Goal: Task Accomplishment & Management: Complete application form

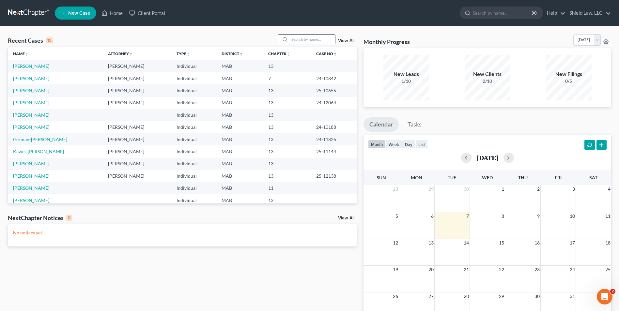
click at [303, 39] on input "search" at bounding box center [312, 39] width 46 height 9
type input "rashad"
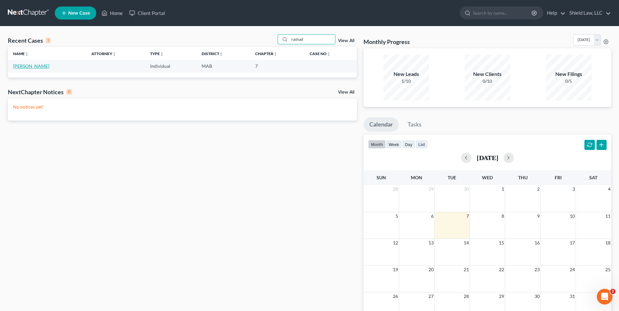
click at [29, 67] on link "[PERSON_NAME]" at bounding box center [31, 66] width 36 height 6
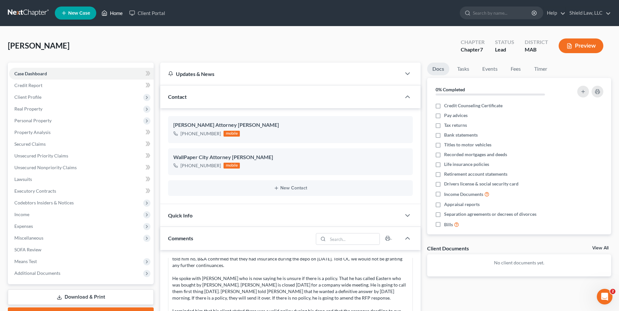
click at [110, 9] on link "Home" at bounding box center [112, 13] width 28 height 12
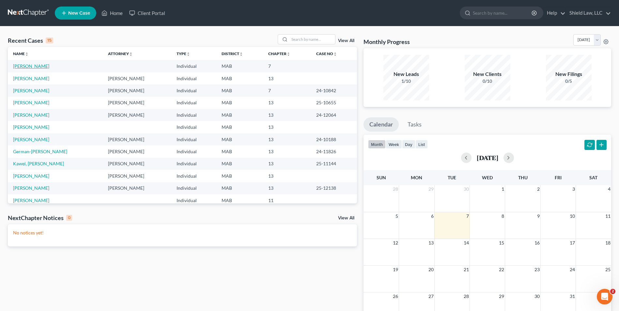
click at [20, 68] on link "[PERSON_NAME]" at bounding box center [31, 66] width 36 height 6
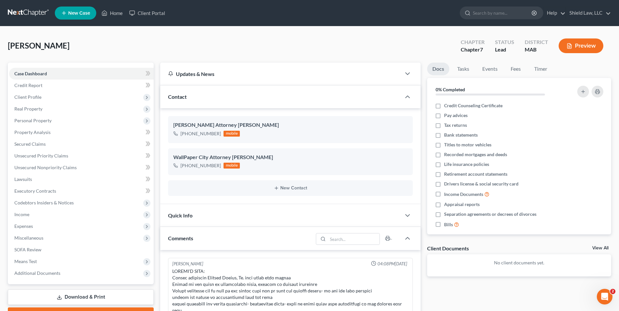
scroll to position [1367, 0]
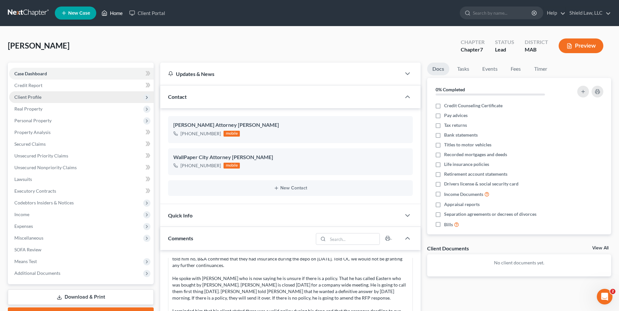
click at [109, 13] on link "Home" at bounding box center [112, 13] width 28 height 12
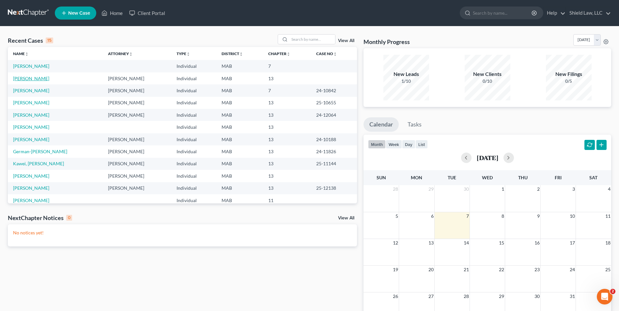
click at [37, 78] on link "[PERSON_NAME]" at bounding box center [31, 79] width 36 height 6
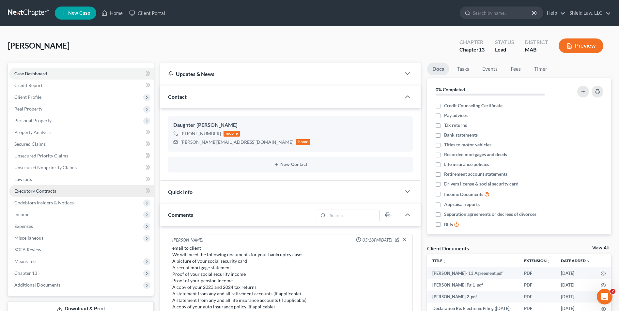
scroll to position [198, 0]
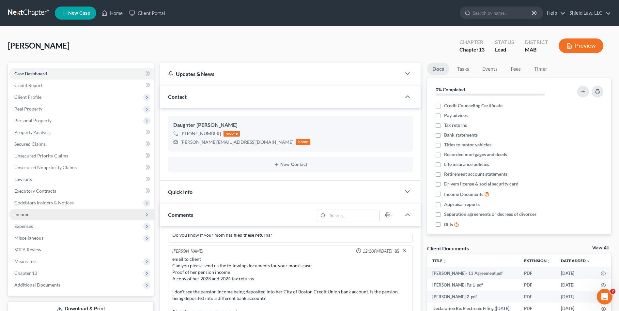
click at [40, 218] on span "Income" at bounding box center [81, 215] width 144 height 12
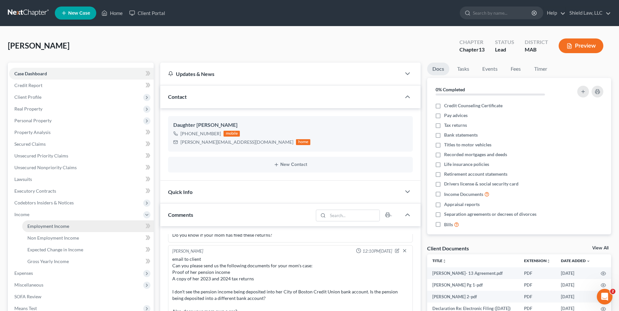
click at [59, 228] on span "Employment Income" at bounding box center [48, 226] width 42 height 6
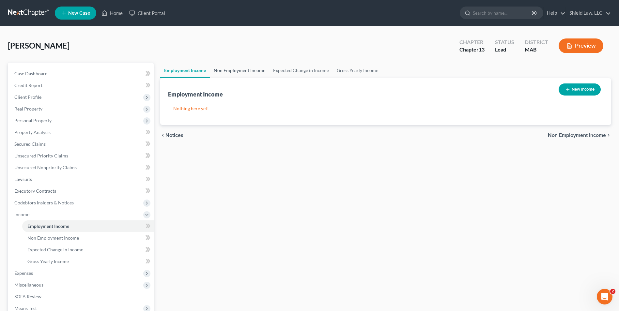
click at [246, 71] on link "Non Employment Income" at bounding box center [239, 71] width 59 height 16
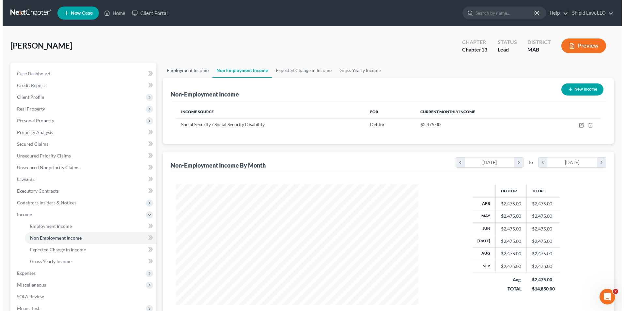
scroll to position [121, 255]
click at [596, 89] on button "New Income" at bounding box center [579, 89] width 42 height 12
select select "0"
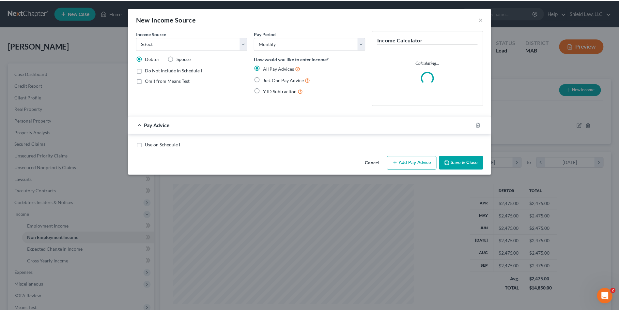
scroll to position [122, 258]
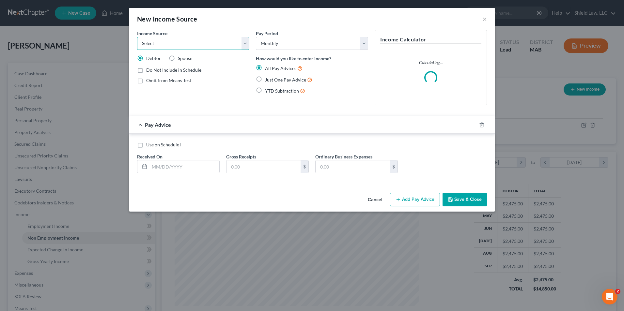
click at [195, 46] on select "Select Unemployment Disability (from employer) Pension Retirement Social Securi…" at bounding box center [193, 43] width 112 height 13
select select "2"
click at [137, 37] on select "Select Unemployment Disability (from employer) Pension Retirement Social Securi…" at bounding box center [193, 43] width 112 height 13
click at [265, 77] on label "Just One Pay Advice" at bounding box center [288, 80] width 47 height 8
click at [267, 77] on input "Just One Pay Advice" at bounding box center [269, 78] width 4 height 4
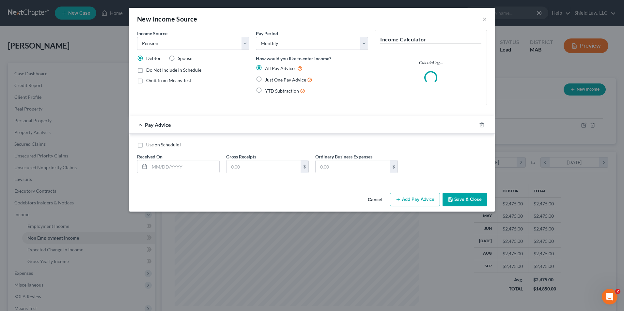
radio input "true"
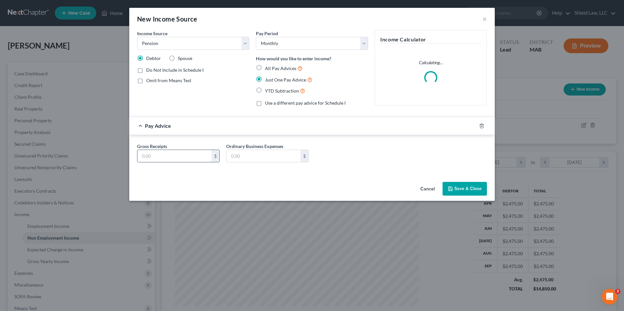
click at [184, 161] on input "text" at bounding box center [174, 156] width 74 height 12
type input "760"
click at [471, 186] on button "Save & Close" at bounding box center [464, 189] width 44 height 14
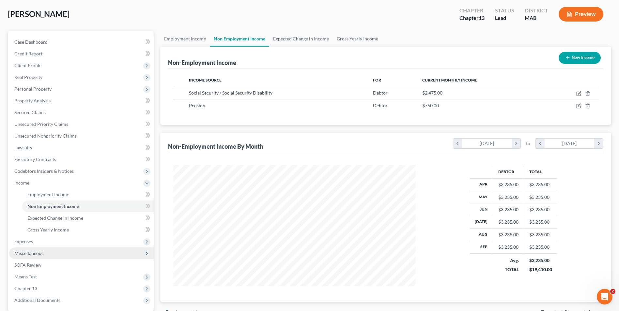
scroll to position [94, 0]
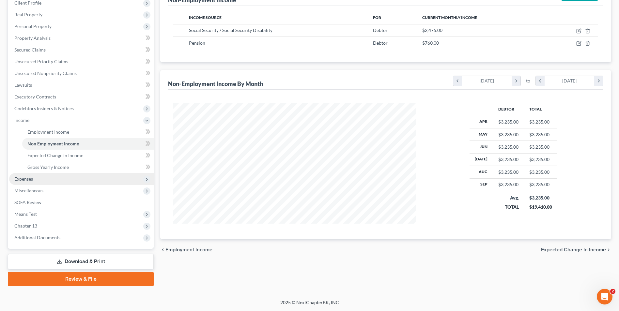
drag, startPoint x: 43, startPoint y: 181, endPoint x: 48, endPoint y: 188, distance: 7.7
click at [43, 181] on span "Expenses" at bounding box center [81, 179] width 144 height 12
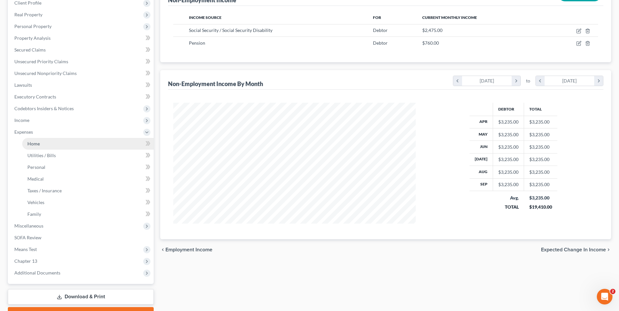
click at [61, 145] on link "Home" at bounding box center [87, 144] width 131 height 12
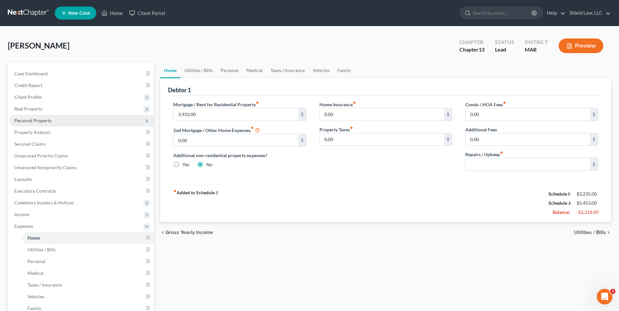
click at [33, 121] on span "Personal Property" at bounding box center [32, 121] width 37 height 6
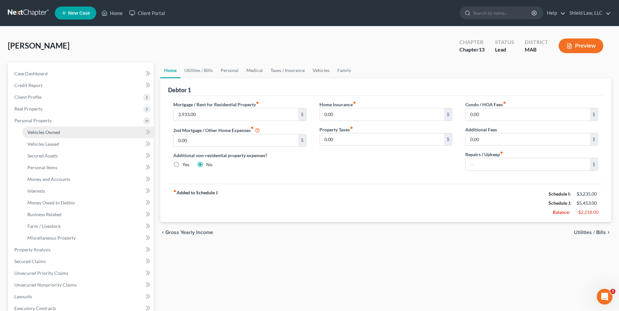
click at [50, 129] on span "Vehicles Owned" at bounding box center [43, 132] width 33 height 6
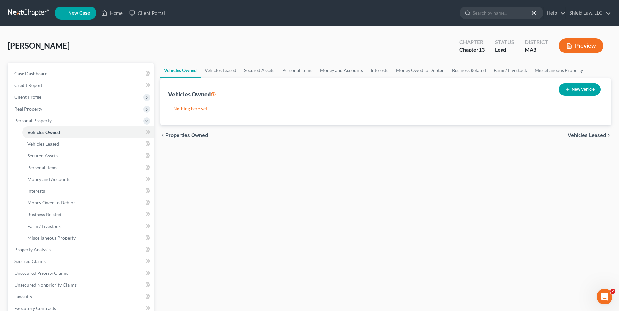
click at [561, 90] on button "New Vehicle" at bounding box center [579, 89] width 42 height 12
select select "0"
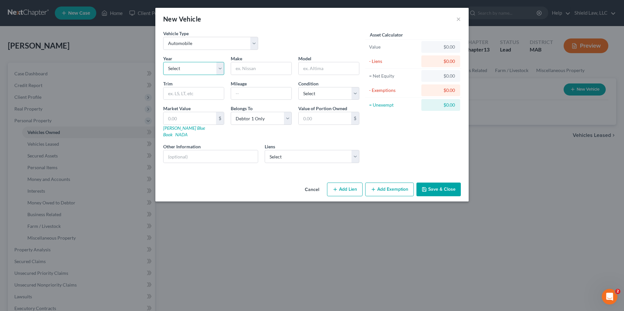
drag, startPoint x: 199, startPoint y: 64, endPoint x: 198, endPoint y: 75, distance: 10.8
click at [199, 65] on select "Select 2026 2025 2024 2023 2022 2021 2020 2019 2018 2017 2016 2015 2014 2013 20…" at bounding box center [193, 68] width 61 height 13
select select "6"
click at [163, 62] on select "Select 2026 2025 2024 2023 2022 2021 2020 2019 2018 2017 2016 2015 2014 2013 20…" at bounding box center [193, 68] width 61 height 13
click at [259, 68] on input "text" at bounding box center [261, 68] width 60 height 12
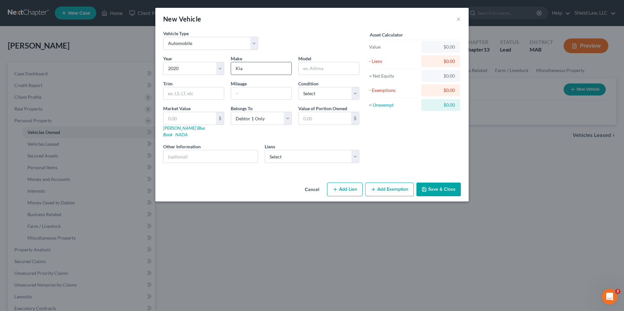
type input "Kia"
type input "Sorento"
click at [338, 152] on select "Select Capital One Auto Finance - $16,832.00" at bounding box center [311, 156] width 95 height 13
select select "45"
select select "0"
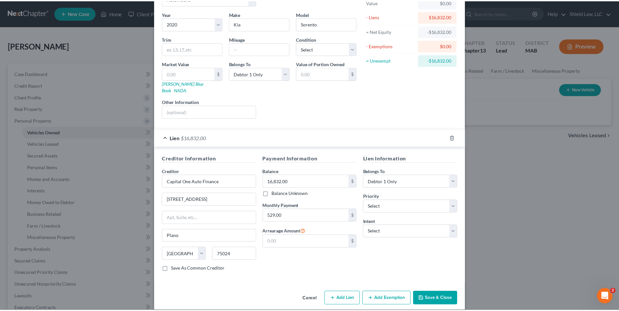
scroll to position [46, 0]
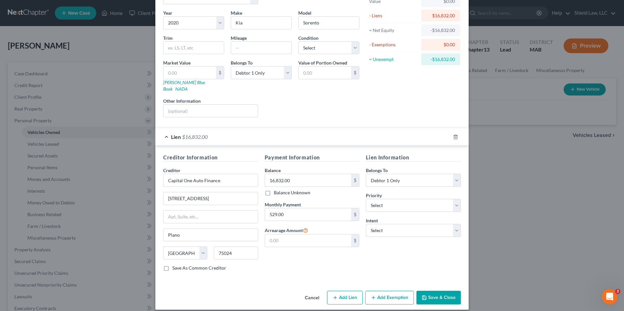
click at [430, 291] on button "Save & Close" at bounding box center [438, 298] width 44 height 14
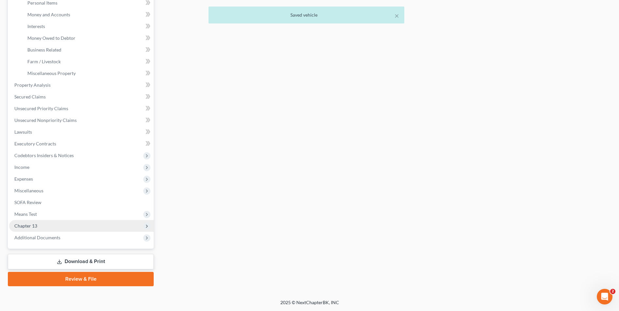
click at [42, 223] on span "Chapter 13" at bounding box center [81, 226] width 144 height 12
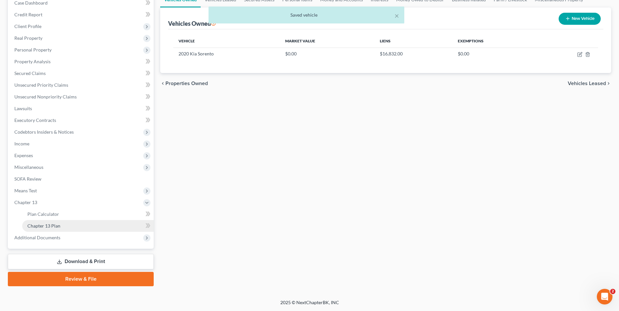
scroll to position [71, 0]
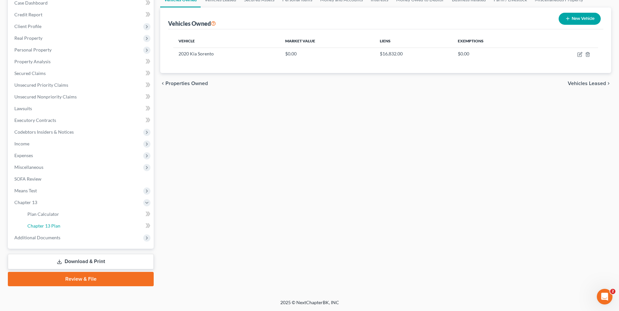
click at [68, 224] on link "Chapter 13 Plan" at bounding box center [87, 226] width 131 height 12
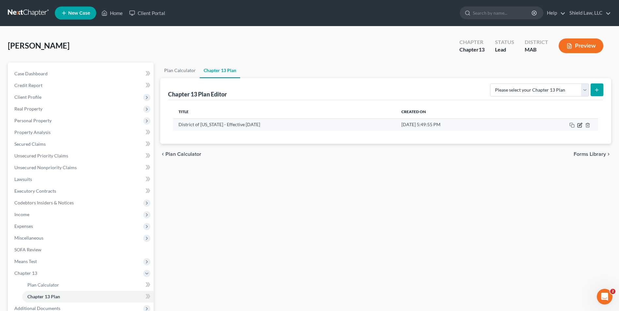
click at [579, 125] on icon "button" at bounding box center [580, 124] width 3 height 3
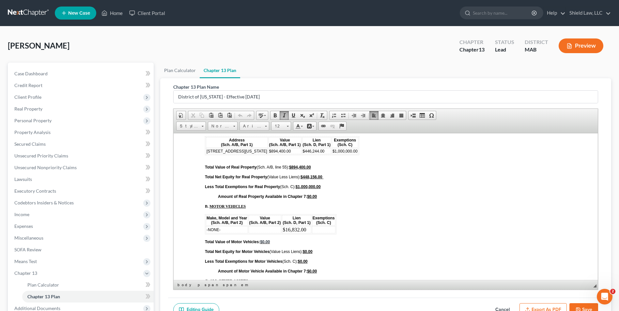
scroll to position [2175, 0]
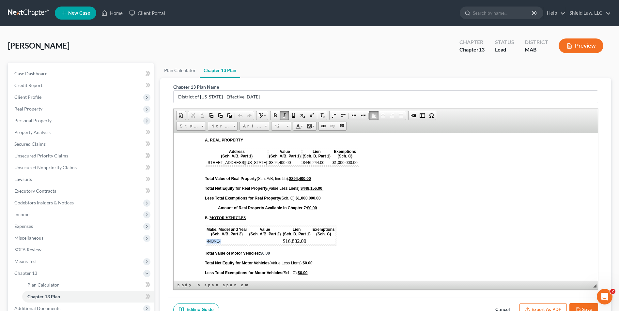
drag, startPoint x: 233, startPoint y: 245, endPoint x: 207, endPoint y: 242, distance: 26.3
click at [207, 242] on td "-NONE-" at bounding box center [227, 240] width 42 height 7
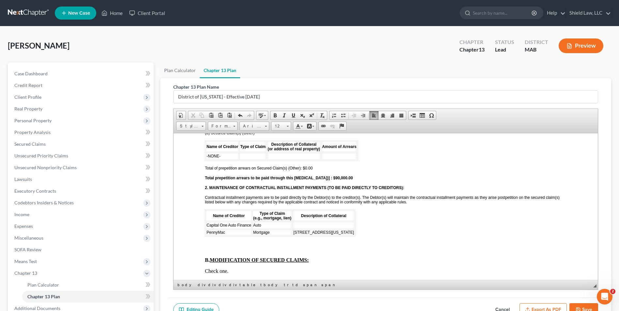
scroll to position [740, 0]
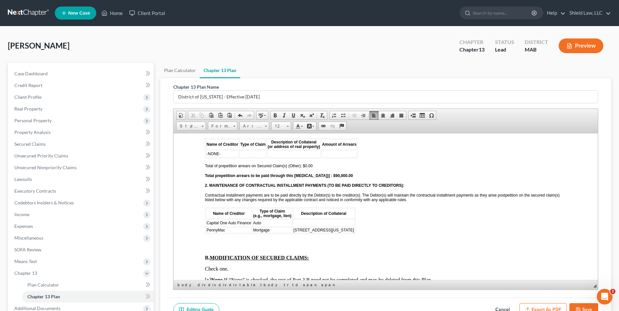
click at [305, 220] on td at bounding box center [324, 222] width 62 height 7
drag, startPoint x: 333, startPoint y: 225, endPoint x: 294, endPoint y: 224, distance: 39.1
click at [294, 224] on td "2020 Kia Sorento" at bounding box center [324, 222] width 62 height 7
drag, startPoint x: 282, startPoint y: 124, endPoint x: 115, endPoint y: 23, distance: 195.0
click at [282, 124] on span "Size" at bounding box center [277, 126] width 13 height 8
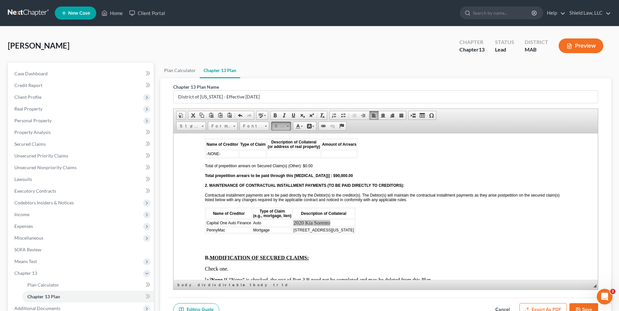
scroll to position [0, 0]
drag, startPoint x: 282, startPoint y: 177, endPoint x: 374, endPoint y: 163, distance: 92.9
click at [282, 177] on link "12" at bounding box center [290, 177] width 37 height 8
click at [256, 125] on span "Font" at bounding box center [251, 126] width 23 height 8
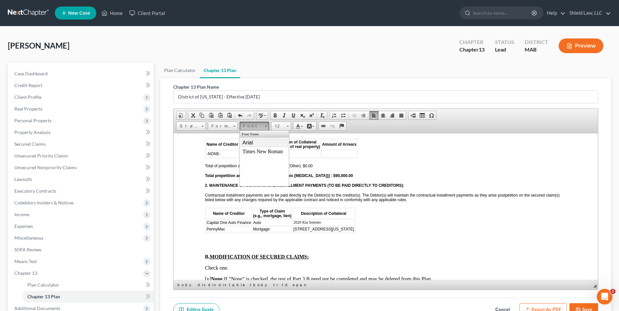
click at [253, 141] on link "Arial" at bounding box center [264, 142] width 47 height 8
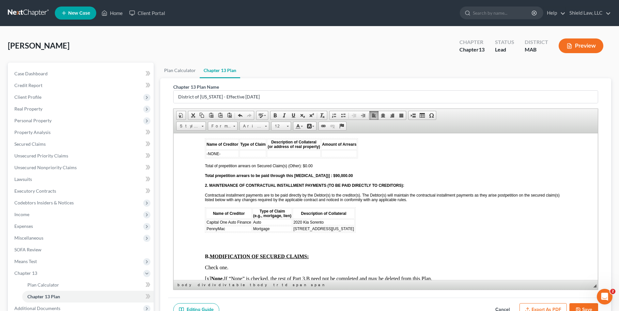
click at [340, 212] on span "Description of Collateral" at bounding box center [323, 213] width 45 height 5
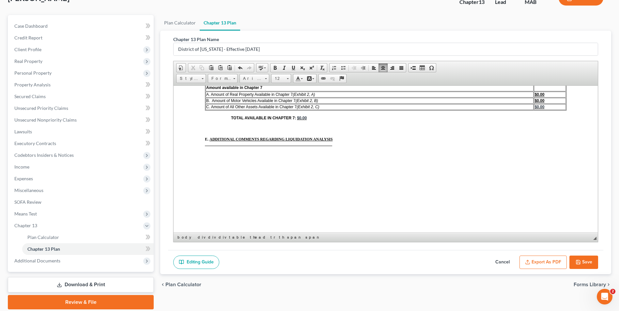
scroll to position [71, 0]
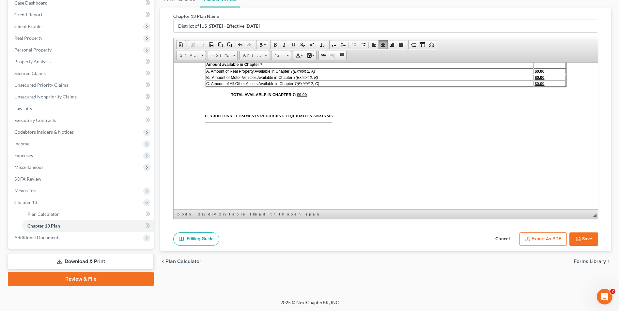
drag, startPoint x: 577, startPoint y: 239, endPoint x: 200, endPoint y: 106, distance: 399.4
click at [577, 239] on polyline "button" at bounding box center [578, 240] width 2 height 2
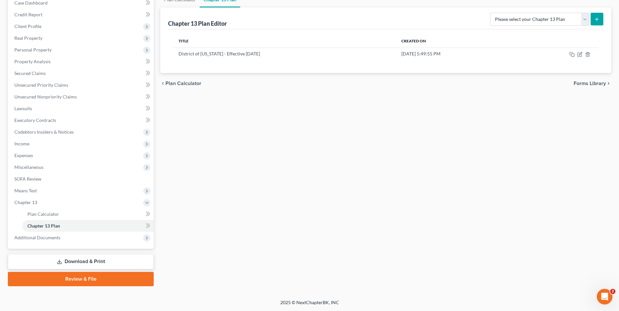
scroll to position [0, 0]
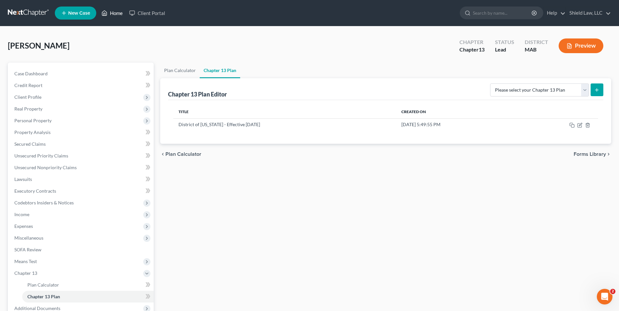
drag, startPoint x: 106, startPoint y: 10, endPoint x: 274, endPoint y: 43, distance: 170.5
click at [106, 10] on icon at bounding box center [104, 13] width 6 height 8
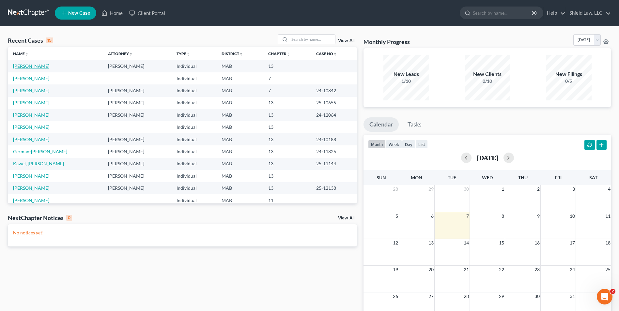
click at [37, 65] on link "[PERSON_NAME]" at bounding box center [31, 66] width 36 height 6
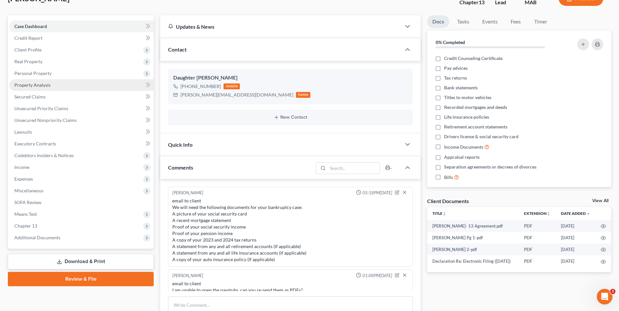
scroll to position [198, 0]
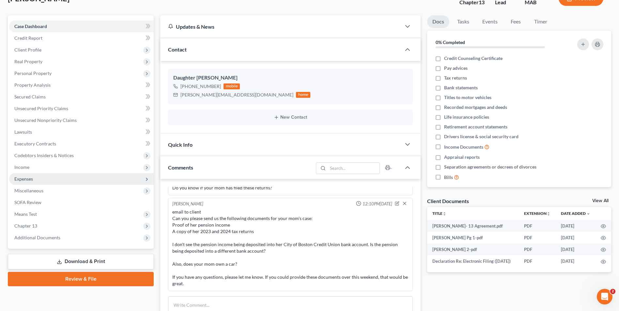
click at [35, 175] on span "Expenses" at bounding box center [81, 179] width 144 height 12
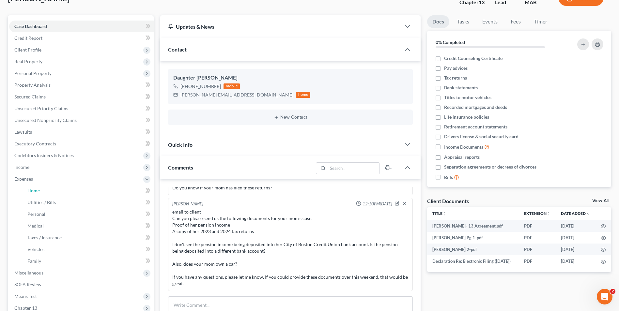
click at [44, 187] on link "Home" at bounding box center [87, 191] width 131 height 12
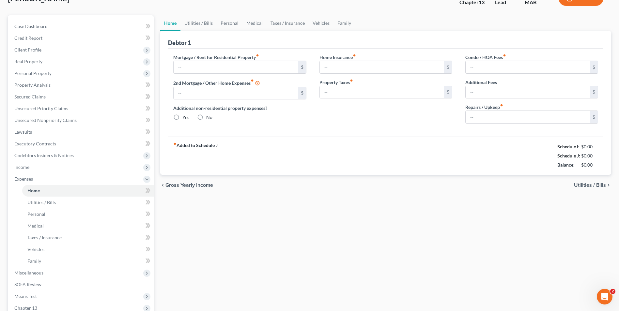
scroll to position [17, 0]
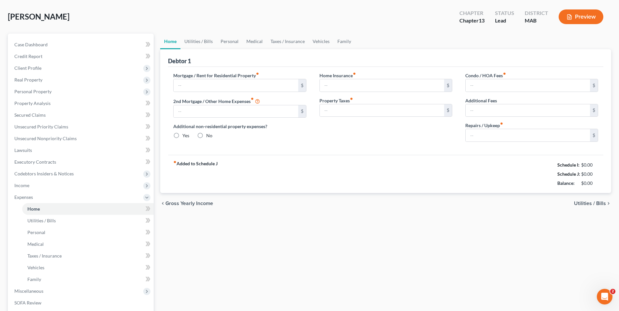
type input "3,933.00"
type input "0.00"
radio input "true"
type input "0.00"
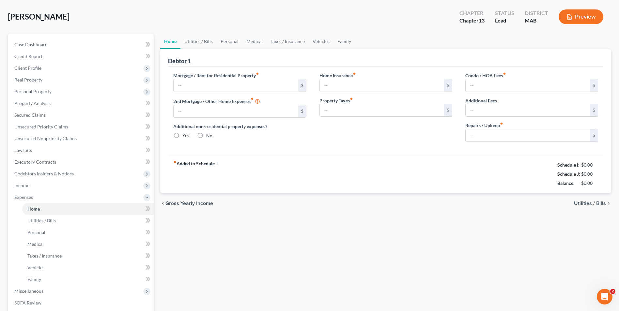
type input "0.00"
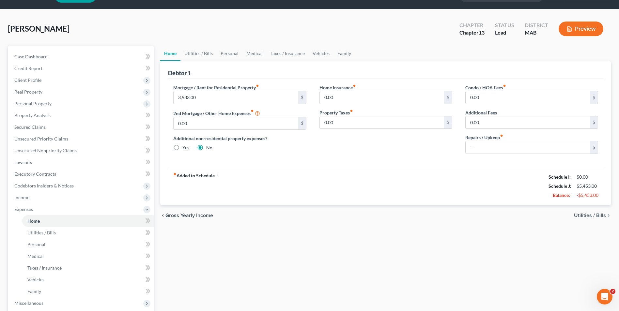
scroll to position [0, 0]
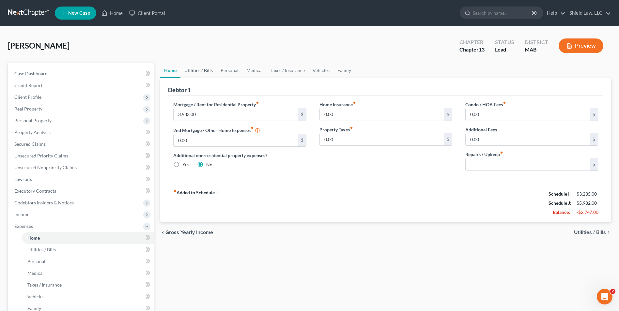
click at [194, 70] on link "Utilities / Bills" at bounding box center [198, 71] width 36 height 16
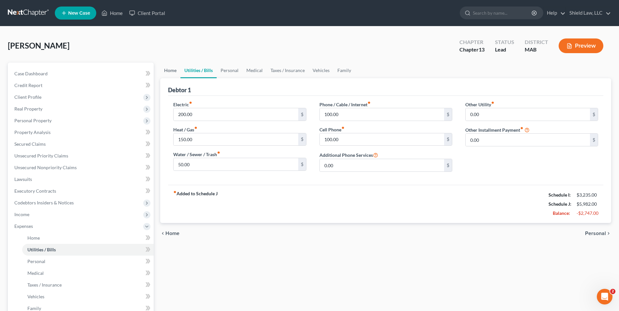
click at [173, 68] on link "Home" at bounding box center [170, 71] width 20 height 16
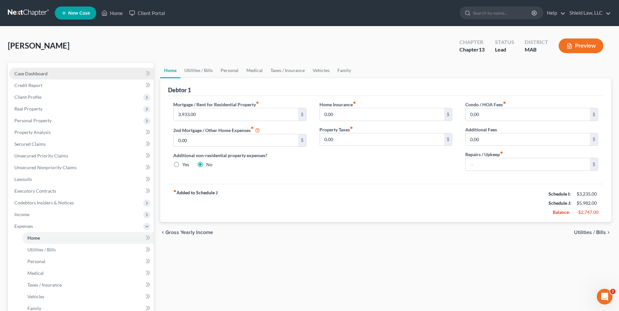
click at [61, 69] on link "Case Dashboard" at bounding box center [81, 74] width 144 height 12
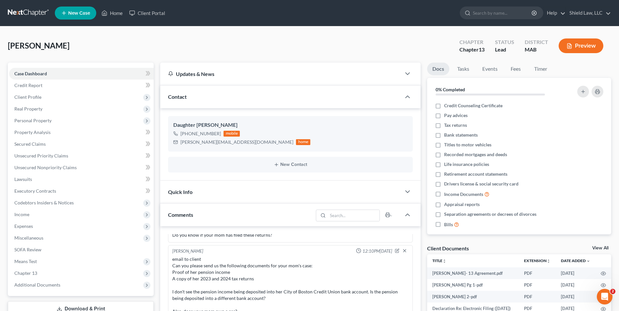
scroll to position [33, 0]
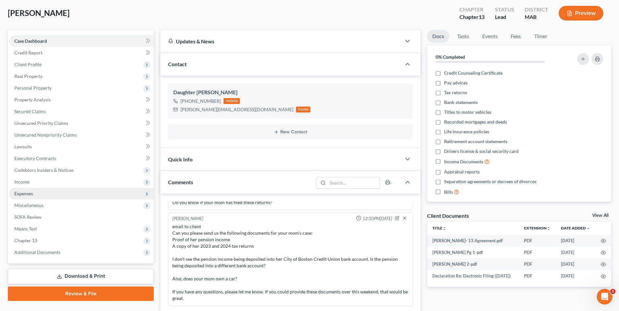
drag, startPoint x: 32, startPoint y: 180, endPoint x: 41, endPoint y: 192, distance: 15.1
click at [32, 180] on span "Income" at bounding box center [81, 182] width 144 height 12
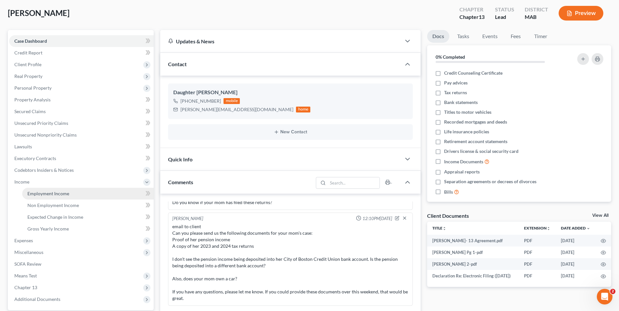
click at [41, 191] on span "Employment Income" at bounding box center [48, 194] width 42 height 6
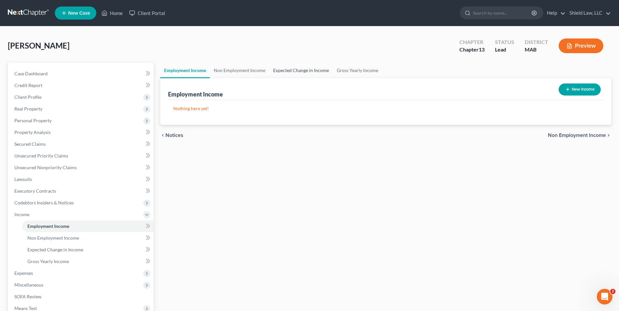
click at [315, 68] on link "Expected Change in Income" at bounding box center [301, 71] width 64 height 16
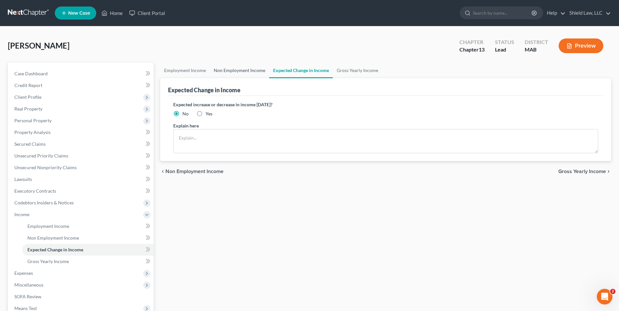
click at [244, 68] on link "Non Employment Income" at bounding box center [239, 71] width 59 height 16
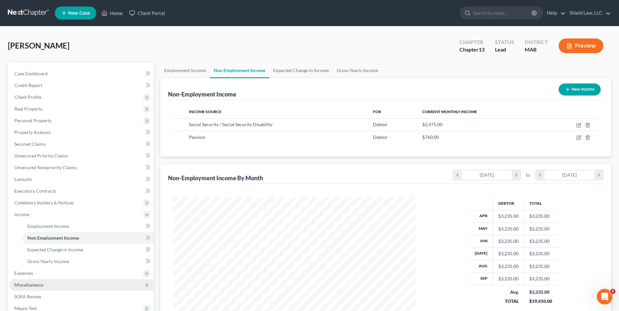
drag, startPoint x: 43, startPoint y: 271, endPoint x: 43, endPoint y: 279, distance: 8.2
click at [43, 271] on span "Expenses" at bounding box center [81, 273] width 144 height 12
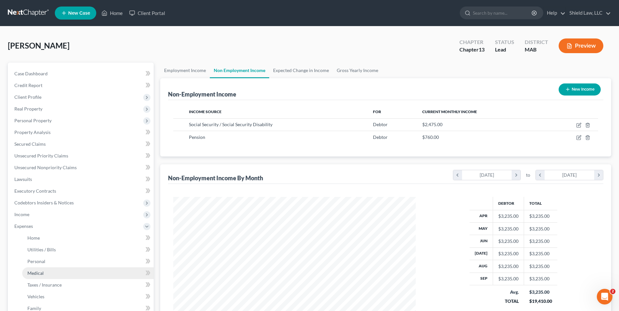
click at [42, 278] on link "Medical" at bounding box center [87, 273] width 131 height 12
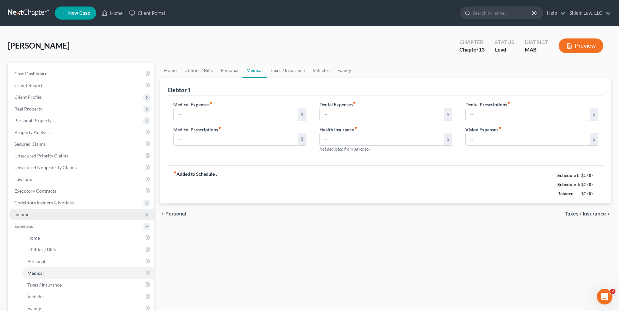
type input "50.00"
type input "0.00"
type input "50.00"
type input "0.00"
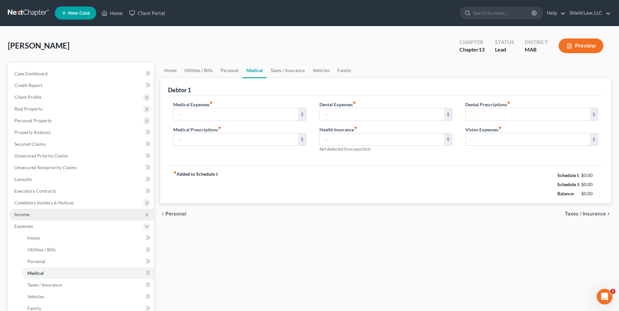
type input "0.00"
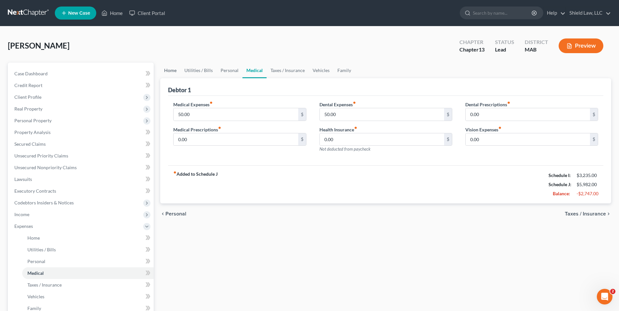
click at [170, 67] on link "Home" at bounding box center [170, 71] width 20 height 16
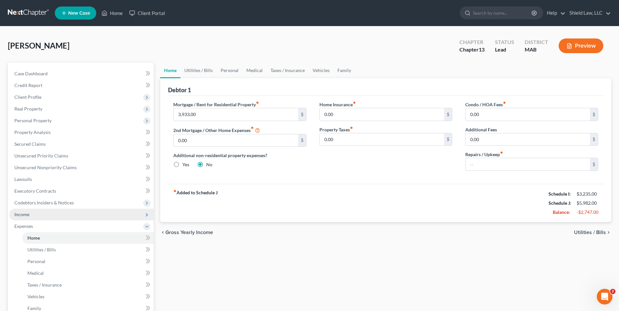
click at [36, 214] on span "Income" at bounding box center [81, 215] width 144 height 12
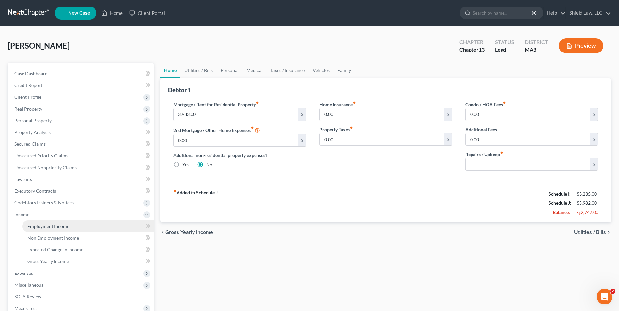
click at [44, 226] on span "Employment Income" at bounding box center [48, 226] width 42 height 6
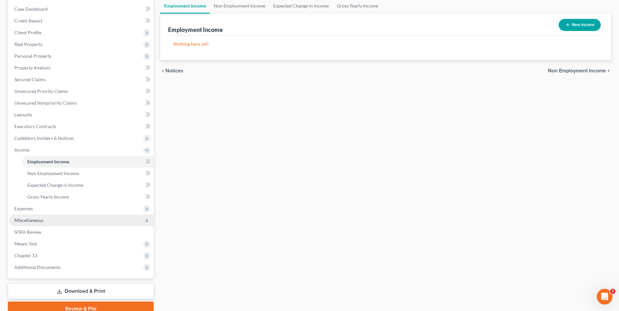
scroll to position [65, 0]
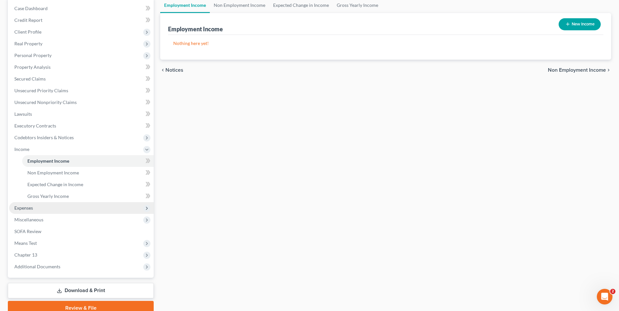
click at [45, 211] on span "Expenses" at bounding box center [81, 208] width 144 height 12
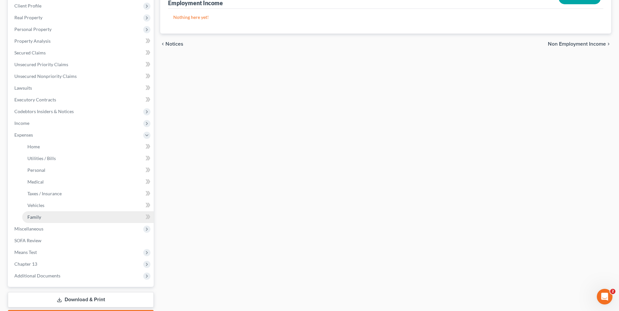
scroll to position [98, 0]
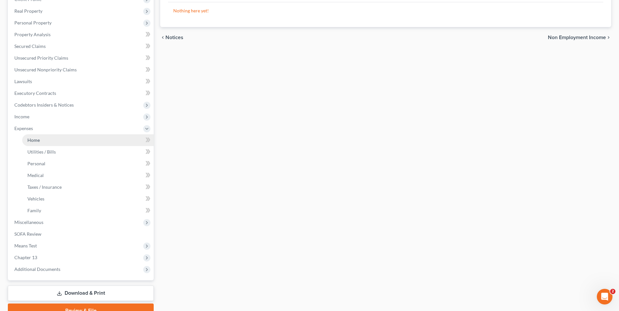
click at [36, 139] on span "Home" at bounding box center [33, 140] width 12 height 6
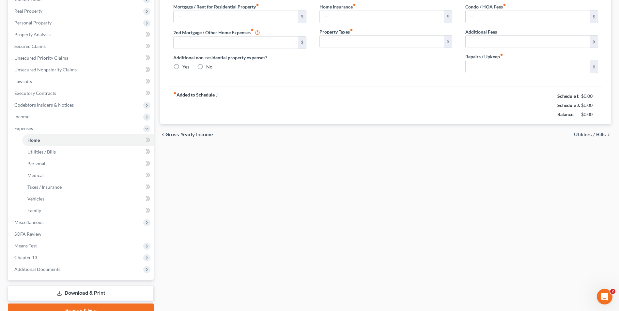
type input "3,933.00"
type input "0.00"
radio input "true"
type input "0.00"
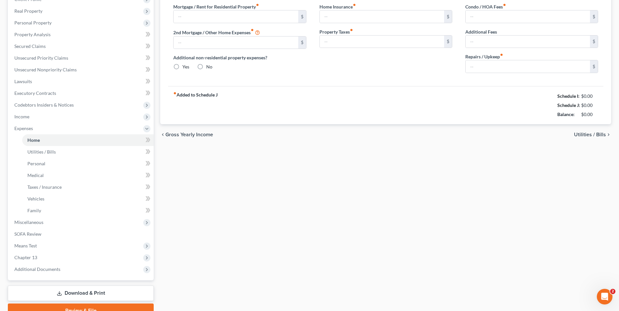
type input "0.00"
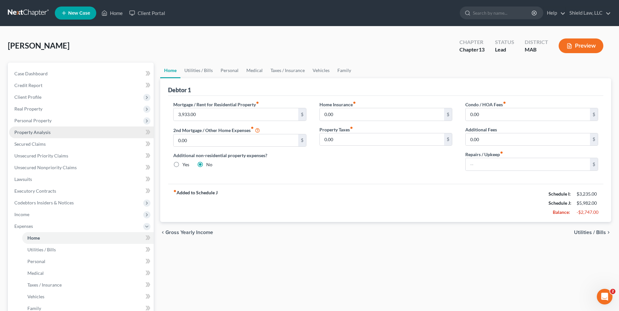
click at [39, 136] on link "Property Analysis" at bounding box center [81, 133] width 144 height 12
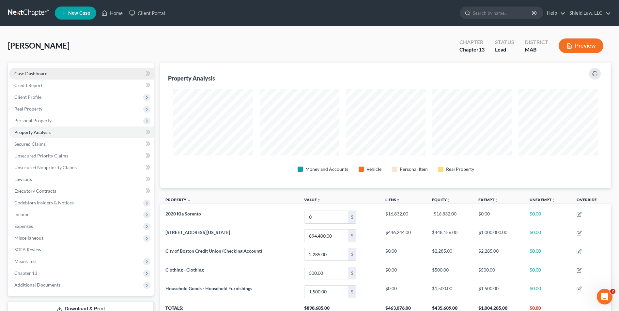
click at [36, 75] on span "Case Dashboard" at bounding box center [30, 74] width 33 height 6
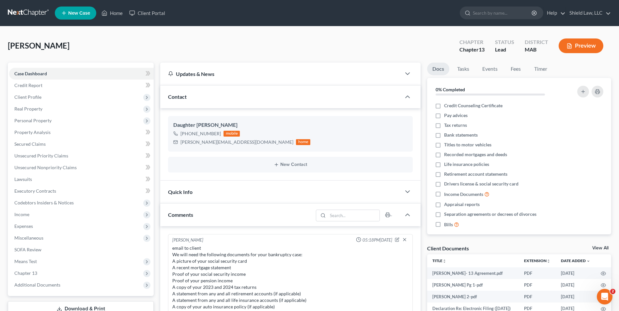
scroll to position [198, 0]
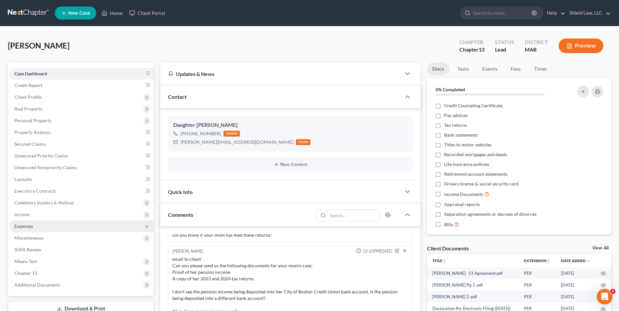
drag, startPoint x: 47, startPoint y: 215, endPoint x: 55, endPoint y: 226, distance: 13.3
click at [47, 215] on span "Income" at bounding box center [81, 215] width 144 height 12
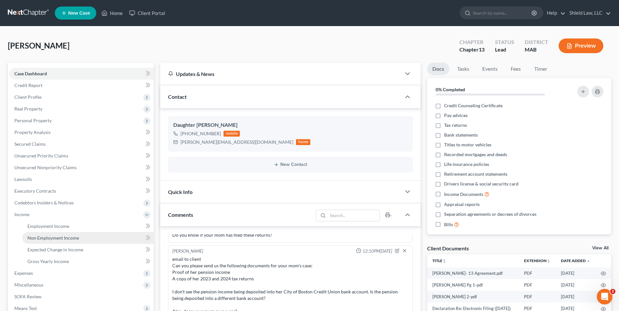
click at [62, 241] on link "Non Employment Income" at bounding box center [87, 238] width 131 height 12
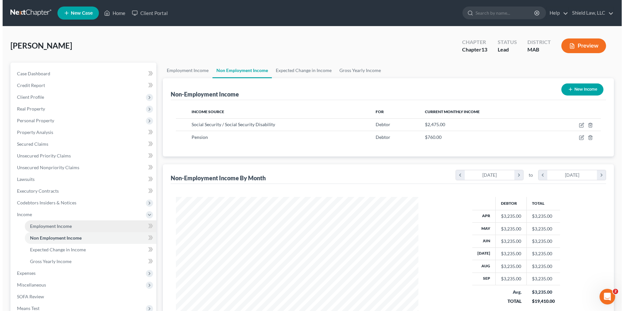
scroll to position [121, 255]
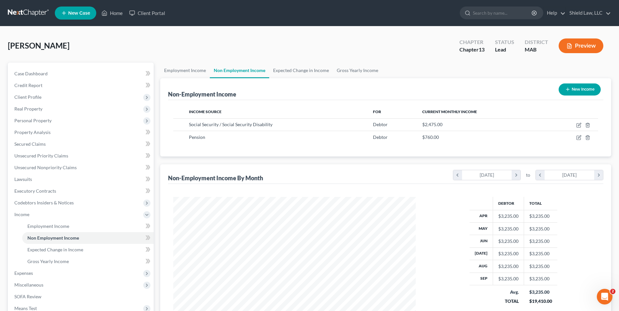
click at [592, 90] on button "New Income" at bounding box center [579, 89] width 42 height 12
select select "0"
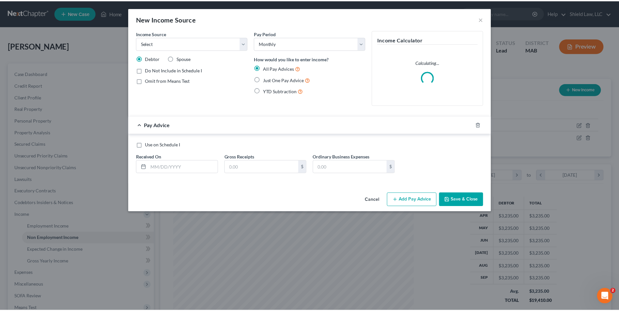
scroll to position [122, 258]
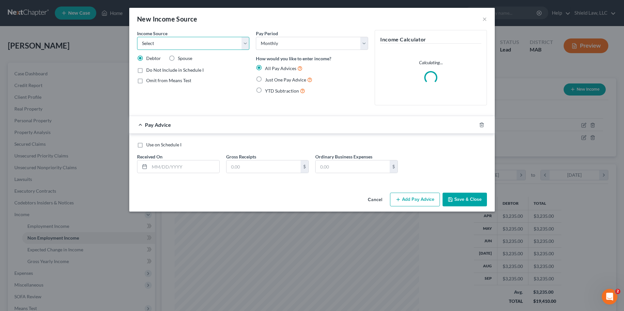
drag, startPoint x: 194, startPoint y: 47, endPoint x: 197, endPoint y: 50, distance: 4.6
click at [194, 46] on select "Select Unemployment Disability (from employer) Pension Retirement Social Securi…" at bounding box center [193, 43] width 112 height 13
select select "8"
click at [137, 37] on select "Select Unemployment Disability (from employer) Pension Retirement Social Securi…" at bounding box center [193, 43] width 112 height 13
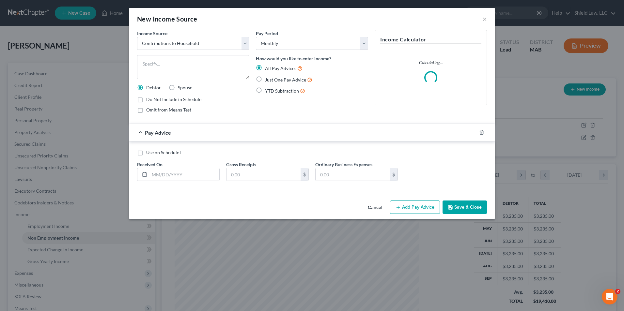
click at [265, 78] on label "Just One Pay Advice" at bounding box center [288, 80] width 47 height 8
click at [267, 78] on input "Just One Pay Advice" at bounding box center [269, 78] width 4 height 4
radio input "true"
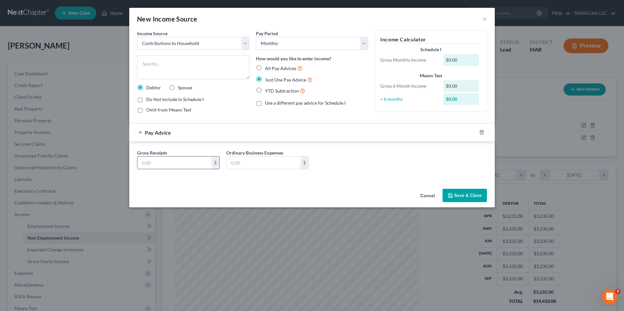
click at [172, 159] on input "text" at bounding box center [174, 163] width 74 height 12
type input "3,900"
click at [187, 67] on textarea at bounding box center [193, 67] width 112 height 24
type textarea "Son's Contribution"
click at [467, 198] on button "Save & Close" at bounding box center [464, 196] width 44 height 14
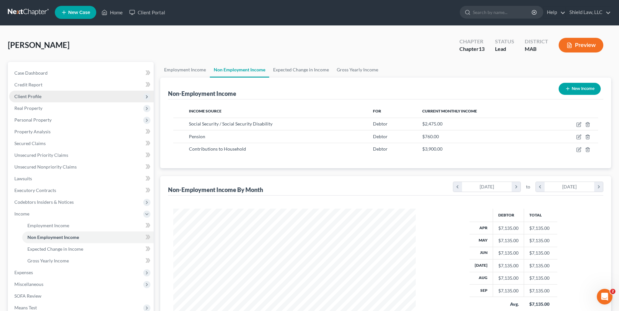
scroll to position [0, 0]
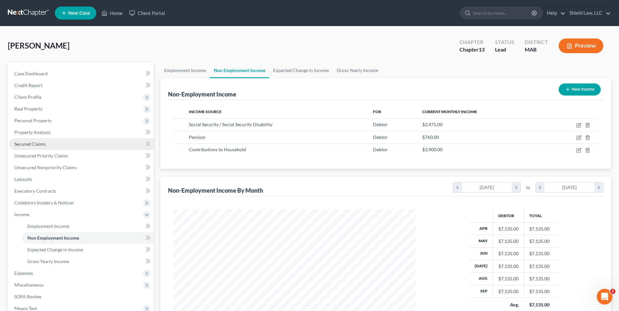
drag, startPoint x: 48, startPoint y: 97, endPoint x: 58, endPoint y: 149, distance: 53.1
click at [48, 97] on span "Client Profile" at bounding box center [81, 97] width 144 height 12
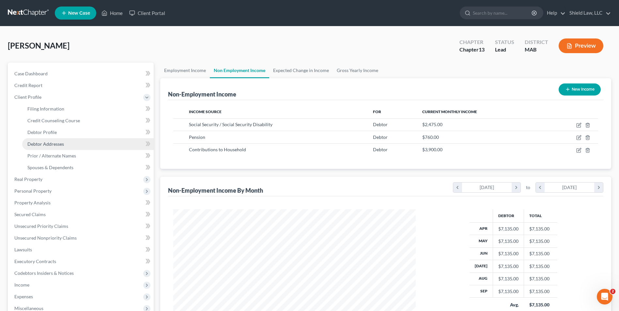
click at [58, 147] on link "Debtor Addresses" at bounding box center [87, 144] width 131 height 12
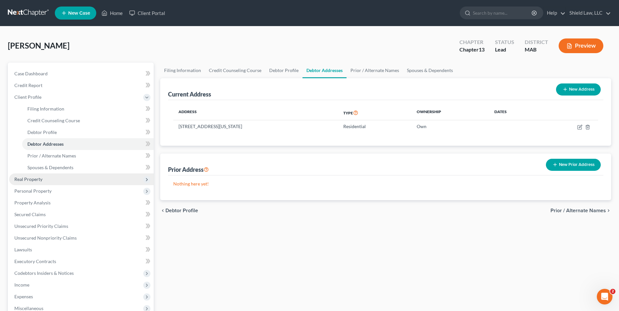
click at [46, 176] on span "Real Property" at bounding box center [81, 179] width 144 height 12
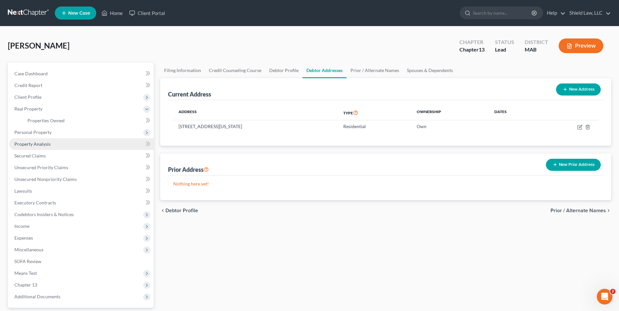
drag, startPoint x: 65, startPoint y: 140, endPoint x: 65, endPoint y: 136, distance: 4.3
click at [65, 140] on link "Property Analysis" at bounding box center [81, 144] width 144 height 12
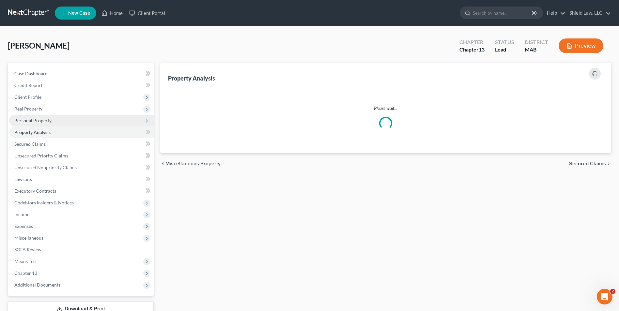
click at [65, 135] on link "Property Analysis" at bounding box center [81, 133] width 144 height 12
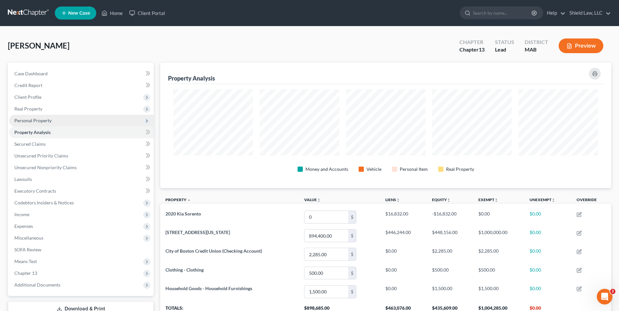
scroll to position [126, 451]
click at [63, 122] on span "Personal Property" at bounding box center [81, 121] width 144 height 12
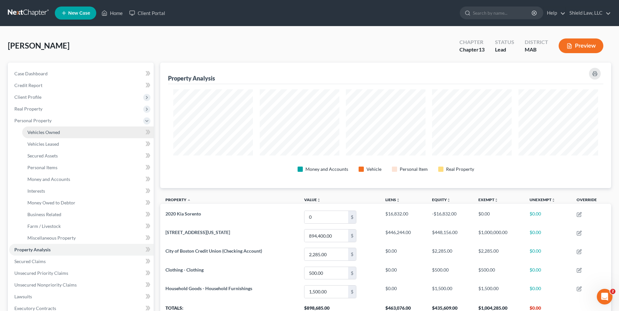
click at [68, 133] on link "Vehicles Owned" at bounding box center [87, 133] width 131 height 12
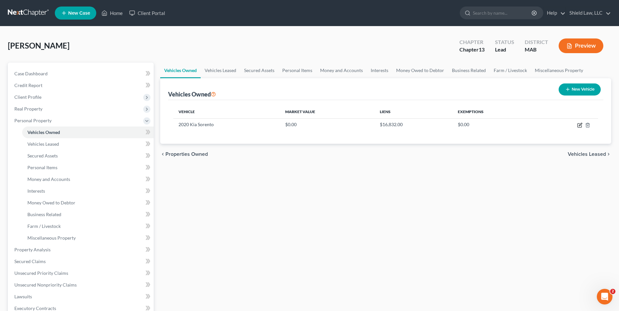
drag, startPoint x: 582, startPoint y: 126, endPoint x: 433, endPoint y: 143, distance: 149.7
click at [581, 126] on icon "button" at bounding box center [579, 125] width 5 height 5
select select "0"
select select "6"
select select "0"
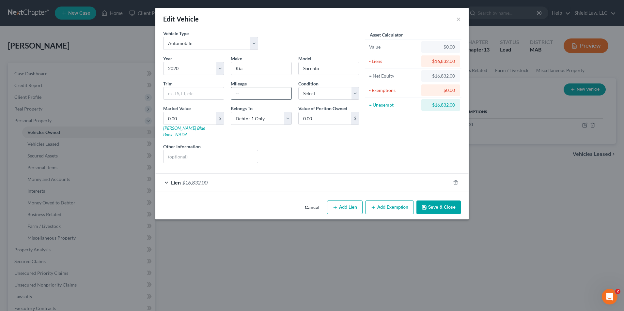
click at [244, 95] on input "text" at bounding box center [261, 93] width 60 height 12
type input "40000"
click at [193, 124] on input "0.00" at bounding box center [189, 118] width 53 height 12
type input "1"
type input "1.00"
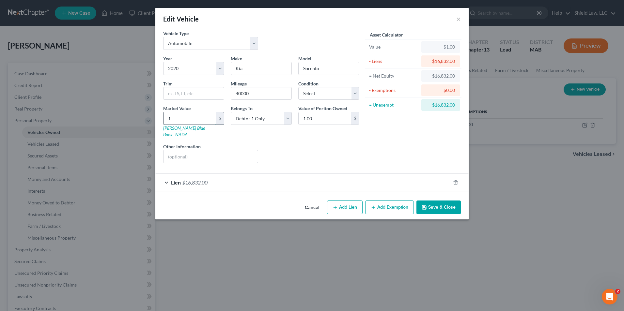
type input "13"
type input "13.00"
type input "133"
type input "133.00"
type input "1330"
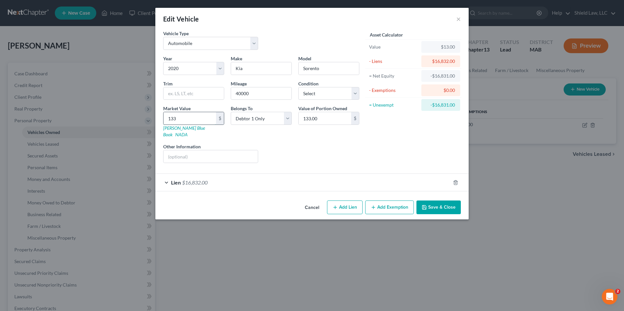
type input "1,330.00"
type input "1,3301"
type input "13,301.00"
type input "1"
type input "1.00"
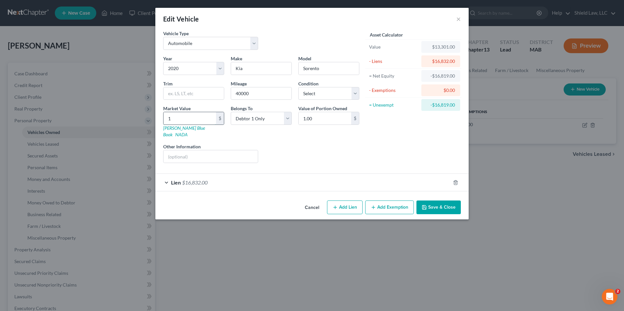
type input "13"
type input "13.00"
type input "132"
type input "132.00"
type input "1320"
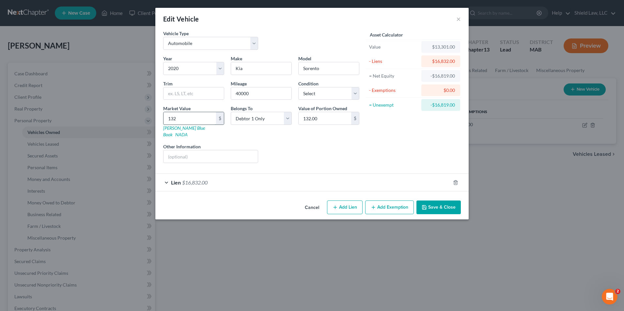
type input "1,320.00"
type input "1,3203"
type input "13,203.00"
type input "13,203"
drag, startPoint x: 414, startPoint y: 138, endPoint x: 435, endPoint y: 199, distance: 65.0
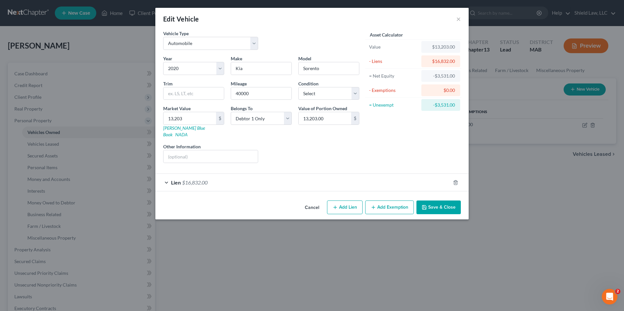
click at [414, 138] on div "Asset Calculator Value $13,203.00 - Liens $16,832.00 = Net Equity -$3,531.00 - …" at bounding box center [412, 99] width 101 height 138
click at [435, 201] on button "Save & Close" at bounding box center [438, 208] width 44 height 14
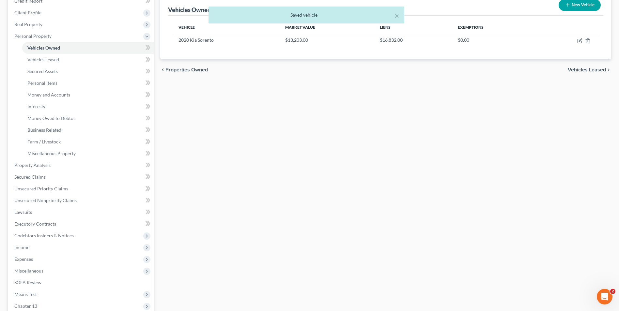
scroll to position [163, 0]
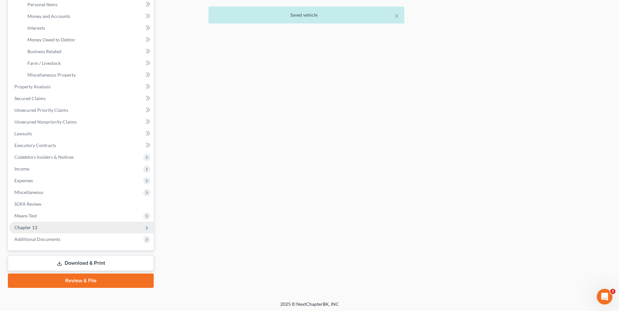
click at [68, 222] on span "Chapter 13" at bounding box center [81, 228] width 144 height 12
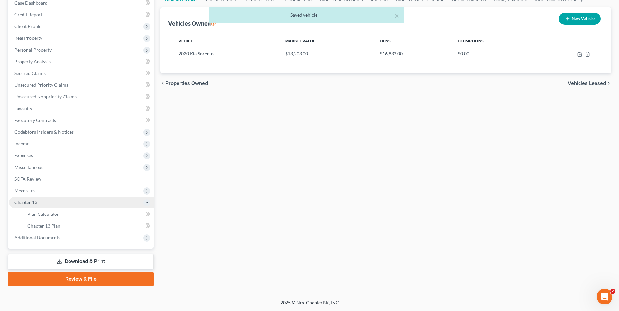
scroll to position [71, 0]
click at [72, 224] on link "Chapter 13 Plan" at bounding box center [87, 226] width 131 height 12
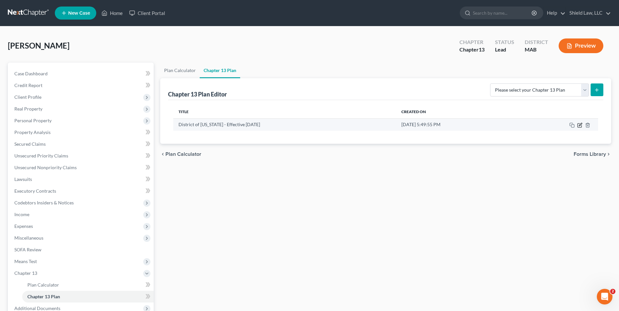
click at [579, 124] on icon "button" at bounding box center [579, 125] width 4 height 4
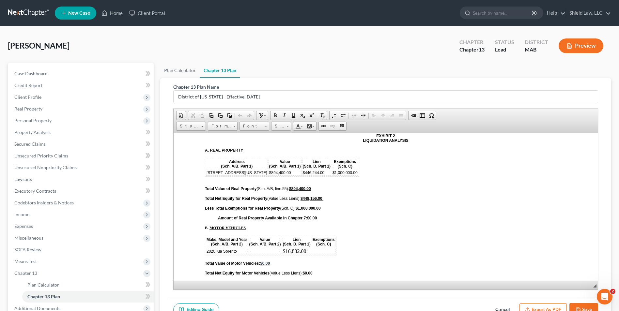
scroll to position [2218, 0]
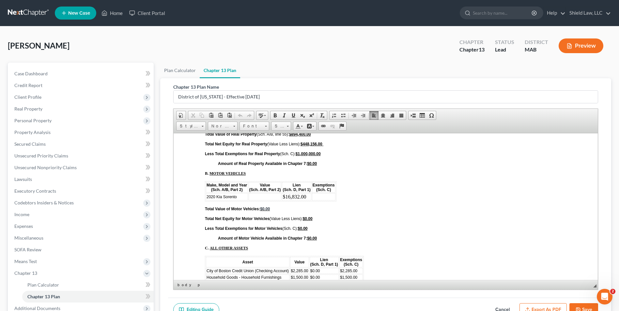
click at [274, 198] on td at bounding box center [264, 196] width 33 height 7
click at [332, 198] on td at bounding box center [323, 196] width 23 height 7
drag, startPoint x: 323, startPoint y: 198, endPoint x: 247, endPoint y: 197, distance: 76.0
click at [247, 197] on tr "2020 Kia Sorento $13,203.00 $16,832.00 $0.00" at bounding box center [270, 196] width 129 height 7
click at [253, 128] on span "Font" at bounding box center [251, 126] width 23 height 8
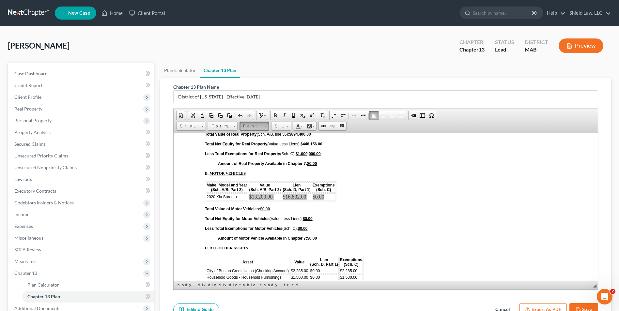
scroll to position [0, 0]
click at [262, 141] on link "Arial" at bounding box center [264, 142] width 47 height 8
drag, startPoint x: 274, startPoint y: 128, endPoint x: 117, endPoint y: 29, distance: 185.7
click at [274, 128] on span "Size" at bounding box center [277, 126] width 13 height 8
click at [285, 178] on link "12" at bounding box center [290, 177] width 37 height 8
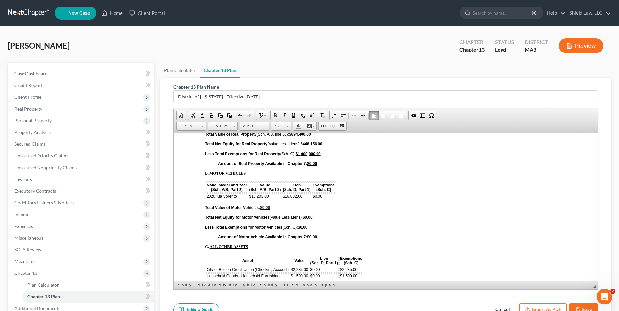
click at [365, 189] on div "Part 9: SIGNATURES By signing this document, the Debtor(s) acknowledges reviewi…" at bounding box center [385, 54] width 361 height 819
drag, startPoint x: 273, startPoint y: 208, endPoint x: 263, endPoint y: 208, distance: 10.1
click at [263, 208] on span "Total Value of Motor Vehicles: $0.00" at bounding box center [257, 207] width 104 height 5
click at [269, 208] on span "$0.00" at bounding box center [265, 207] width 10 height 5
drag, startPoint x: 271, startPoint y: 208, endPoint x: 264, endPoint y: 208, distance: 7.2
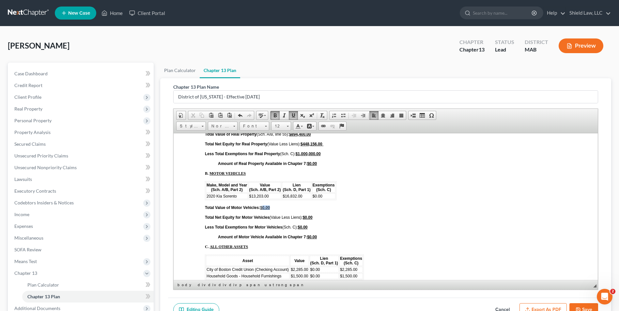
click at [264, 208] on span "Total Value of Motor Vehicles: $0.00" at bounding box center [257, 207] width 104 height 5
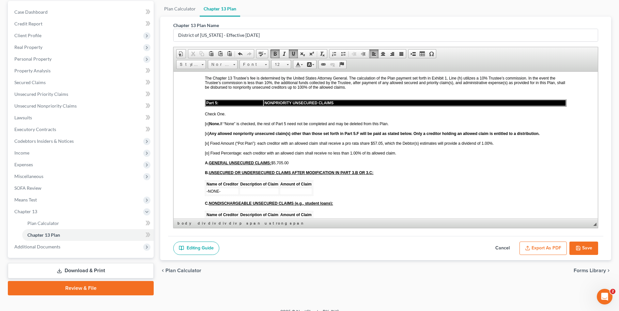
scroll to position [65, 0]
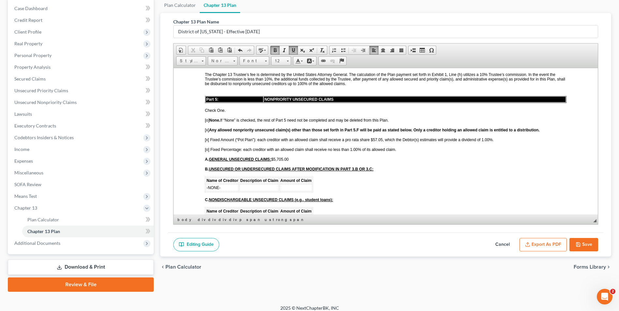
click at [555, 243] on button "Export as PDF" at bounding box center [542, 245] width 47 height 14
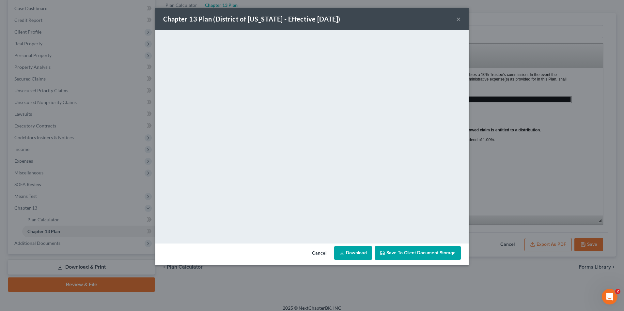
drag, startPoint x: 458, startPoint y: 15, endPoint x: 558, endPoint y: 225, distance: 232.1
click at [458, 15] on button "×" at bounding box center [458, 19] width 5 height 8
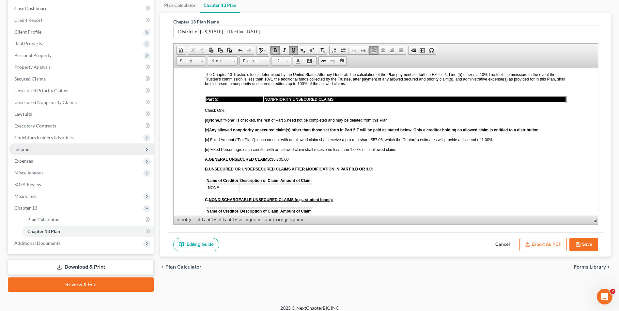
drag, startPoint x: 582, startPoint y: 241, endPoint x: 63, endPoint y: 149, distance: 527.3
click at [583, 241] on button "Save" at bounding box center [583, 245] width 29 height 14
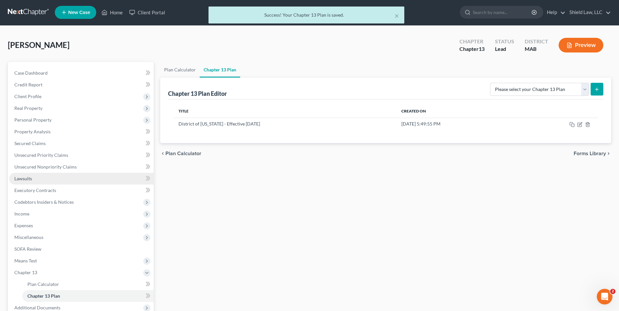
scroll to position [0, 0]
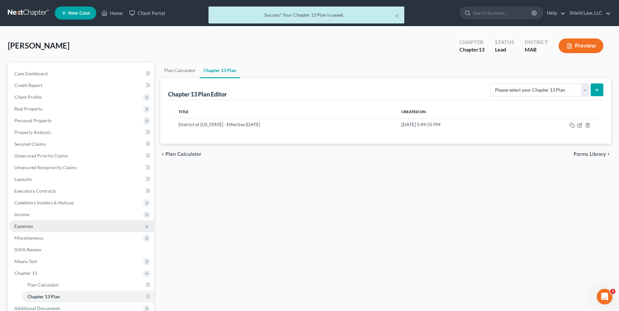
drag, startPoint x: 32, startPoint y: 229, endPoint x: 40, endPoint y: 229, distance: 8.8
click at [32, 229] on span "Expenses" at bounding box center [81, 226] width 144 height 12
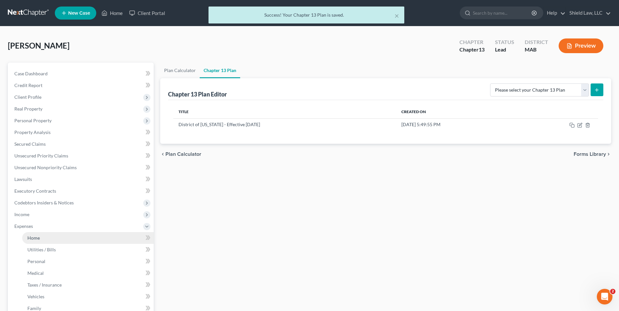
click at [46, 236] on link "Home" at bounding box center [87, 238] width 131 height 12
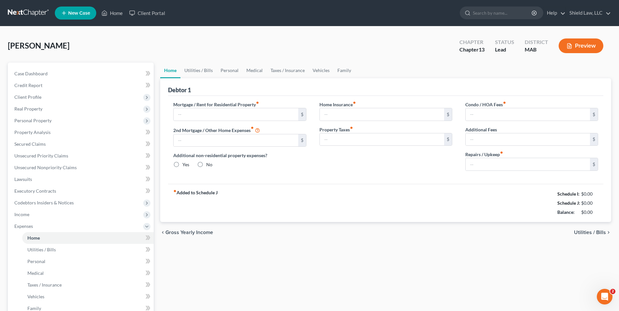
type input "3,933.00"
type input "0.00"
radio input "true"
type input "0.00"
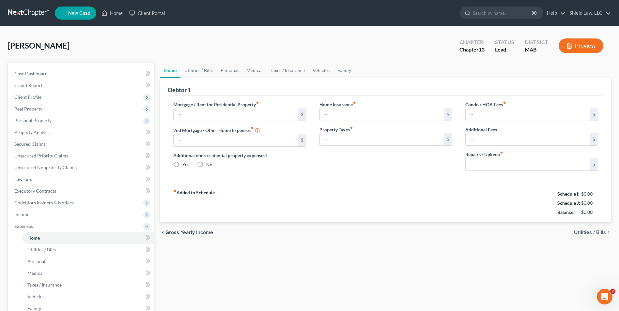
type input "0.00"
click at [200, 68] on link "Utilities / Bills" at bounding box center [198, 71] width 36 height 16
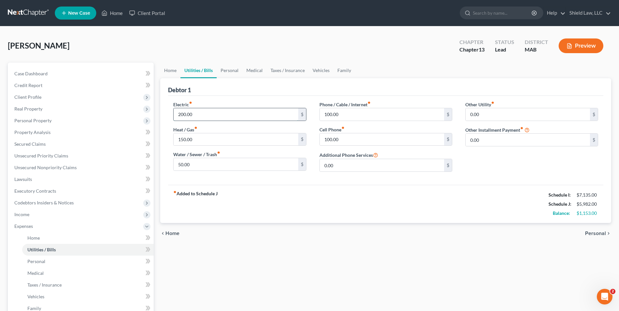
click at [210, 116] on input "200.00" at bounding box center [235, 114] width 124 height 12
type input "100"
click at [178, 141] on input "150.00" at bounding box center [235, 139] width 124 height 12
type input "100"
click at [177, 167] on input "50.00" at bounding box center [235, 164] width 124 height 12
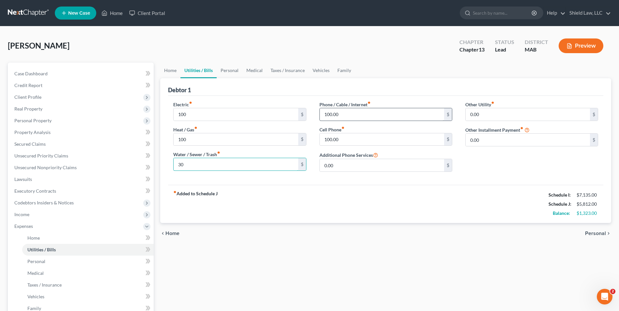
type input "30"
click at [335, 116] on input "100.00" at bounding box center [382, 114] width 124 height 12
type input "50"
click at [328, 137] on input "100.00" at bounding box center [382, 139] width 124 height 12
type input "50"
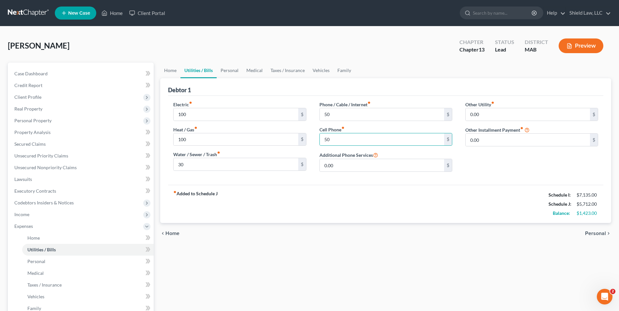
click at [296, 83] on div "Debtor 1" at bounding box center [385, 87] width 435 height 18
click at [233, 71] on link "Personal" at bounding box center [230, 71] width 26 height 16
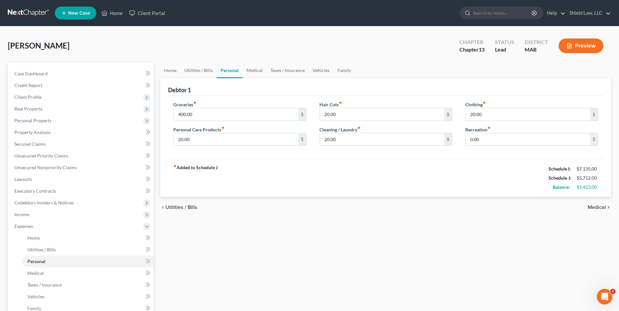
click at [199, 126] on div "Groceries fiber_manual_record 400.00 $ Personal Care Products fiber_manual_reco…" at bounding box center [240, 126] width 146 height 50
click at [203, 112] on input "400.00" at bounding box center [235, 114] width 124 height 12
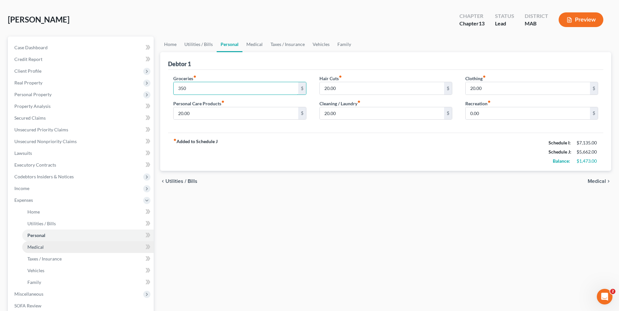
scroll to position [65, 0]
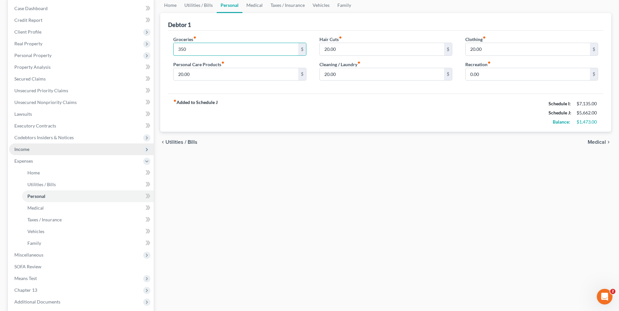
type input "350"
click at [47, 150] on span "Income" at bounding box center [81, 149] width 144 height 12
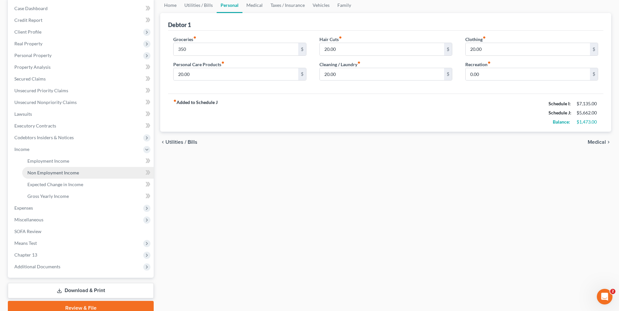
click at [72, 172] on span "Non Employment Income" at bounding box center [53, 173] width 52 height 6
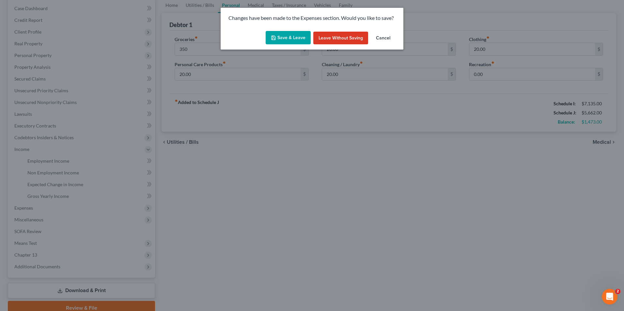
click at [298, 39] on button "Save & Leave" at bounding box center [287, 38] width 45 height 14
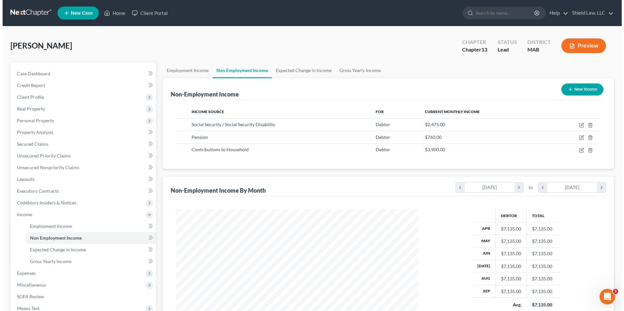
scroll to position [121, 255]
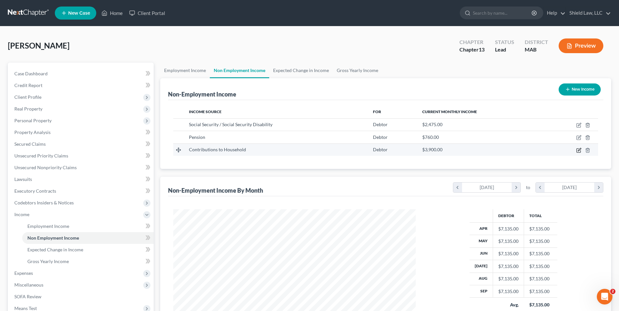
click at [579, 149] on icon "button" at bounding box center [578, 150] width 5 height 5
select select "8"
select select "0"
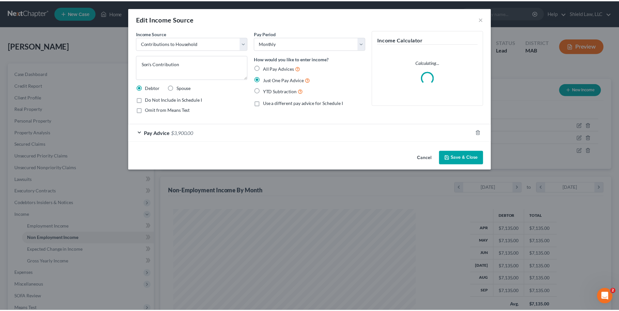
scroll to position [122, 258]
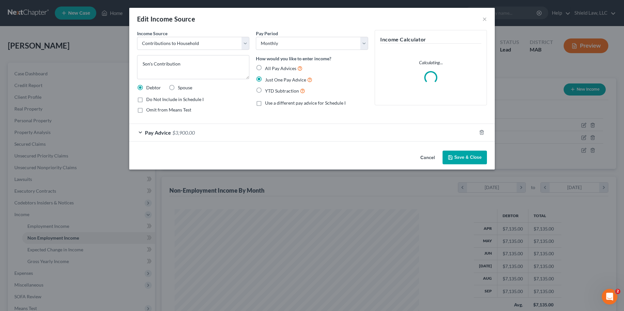
click at [181, 136] on div "Pay Advice $3,900.00" at bounding box center [302, 132] width 347 height 17
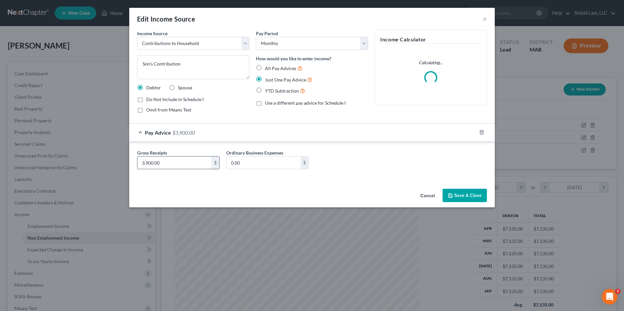
click at [170, 165] on input "3,900.00" at bounding box center [174, 163] width 74 height 12
type input "4,000"
click at [475, 196] on button "Save & Close" at bounding box center [464, 196] width 44 height 14
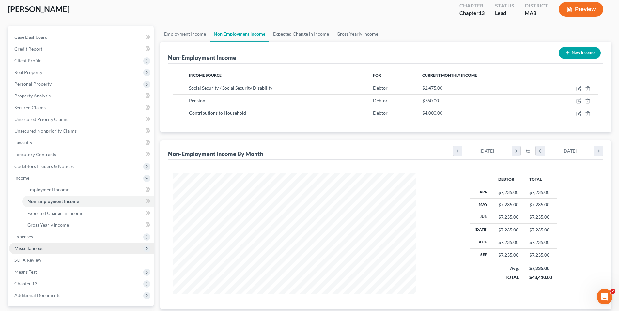
scroll to position [94, 0]
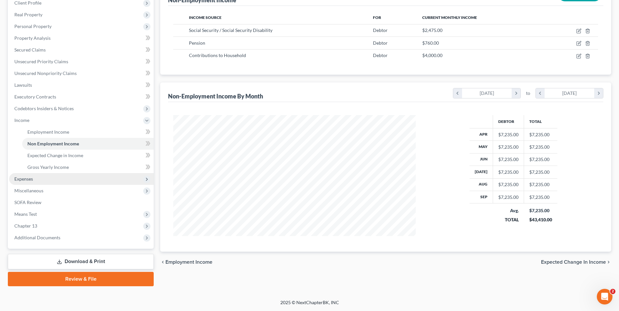
click at [48, 174] on span "Expenses" at bounding box center [81, 179] width 144 height 12
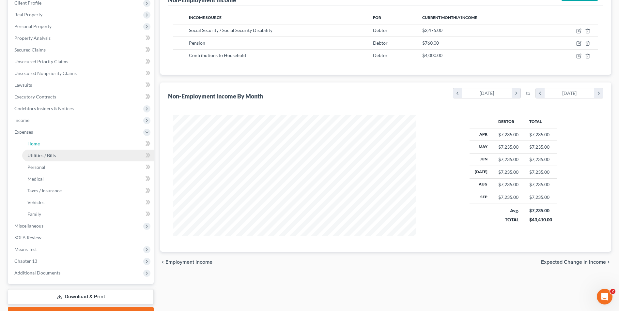
drag, startPoint x: 50, startPoint y: 142, endPoint x: 53, endPoint y: 149, distance: 7.8
click at [50, 142] on link "Home" at bounding box center [87, 144] width 131 height 12
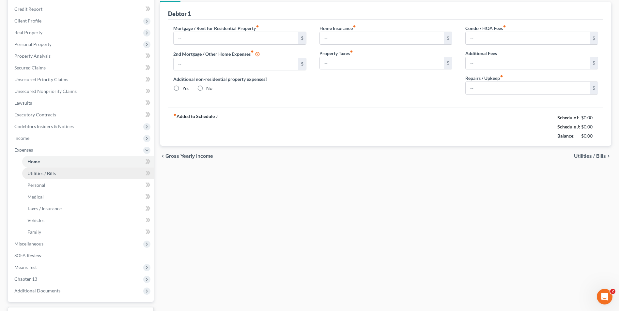
type input "3,933.00"
type input "0.00"
radio input "true"
type input "0.00"
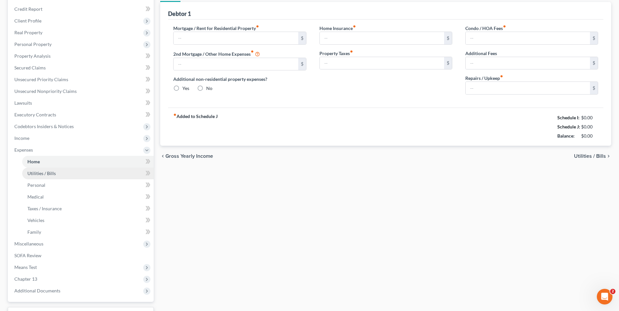
type input "0.00"
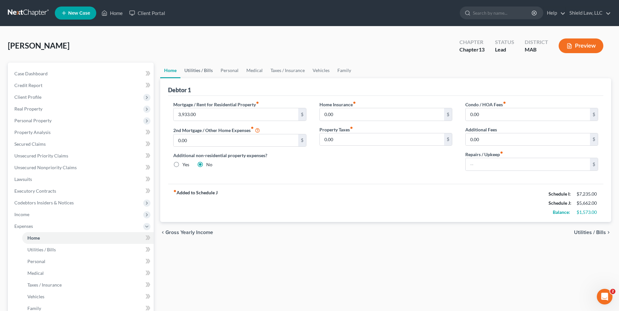
click at [202, 67] on link "Utilities / Bills" at bounding box center [198, 71] width 36 height 16
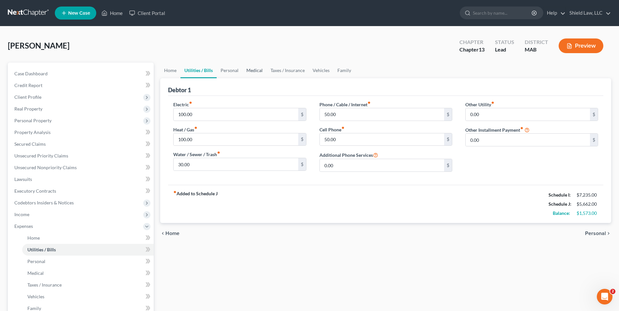
click at [249, 68] on link "Medical" at bounding box center [254, 71] width 24 height 16
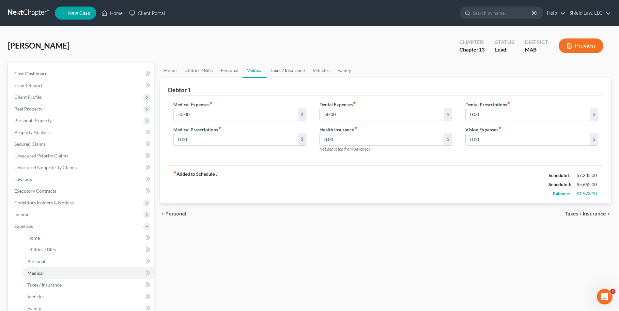
drag, startPoint x: 275, startPoint y: 71, endPoint x: 233, endPoint y: 123, distance: 66.6
click at [276, 71] on link "Taxes / Insurance" at bounding box center [287, 71] width 42 height 16
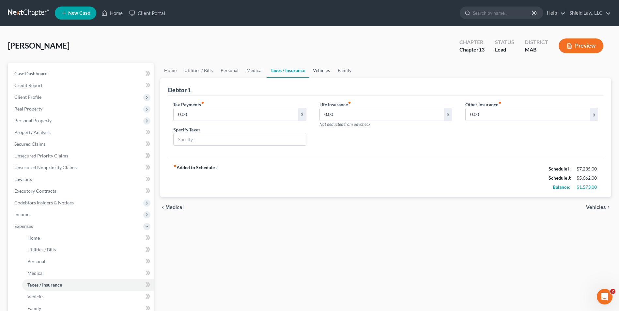
click at [310, 72] on link "Vehicles" at bounding box center [321, 71] width 25 height 16
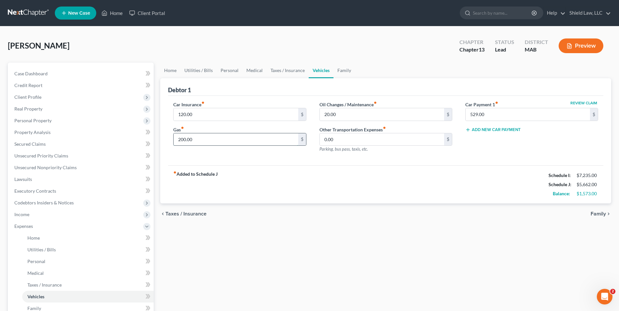
click at [236, 143] on input "200.00" at bounding box center [235, 139] width 124 height 12
type input "100"
click at [268, 168] on div "fiber_manual_record Added to Schedule J Schedule I: $7,235.00 Schedule J: $5,56…" at bounding box center [385, 184] width 435 height 38
click at [202, 111] on input "120.00" at bounding box center [235, 114] width 124 height 12
type input "100"
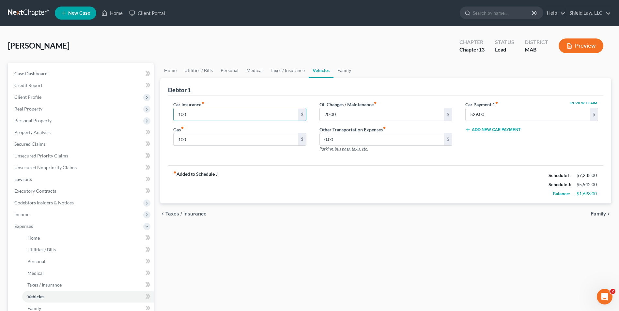
click at [218, 98] on div "Car Insurance fiber_manual_record 100 $ Gas fiber_manual_record 100 $ Oil Chang…" at bounding box center [385, 131] width 435 height 70
click at [169, 74] on link "Home" at bounding box center [170, 71] width 20 height 16
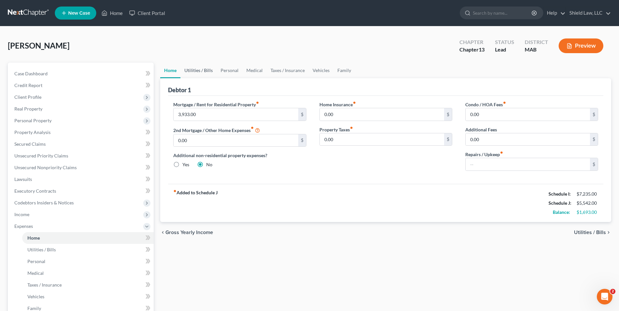
click at [198, 74] on link "Utilities / Bills" at bounding box center [198, 71] width 36 height 16
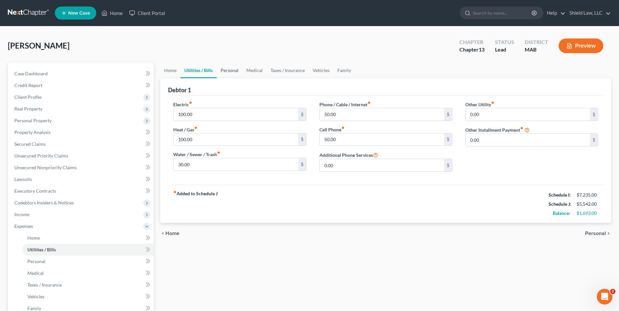
click at [219, 66] on link "Personal" at bounding box center [230, 71] width 26 height 16
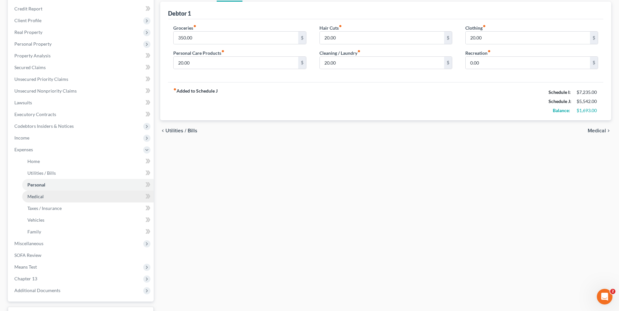
scroll to position [65, 0]
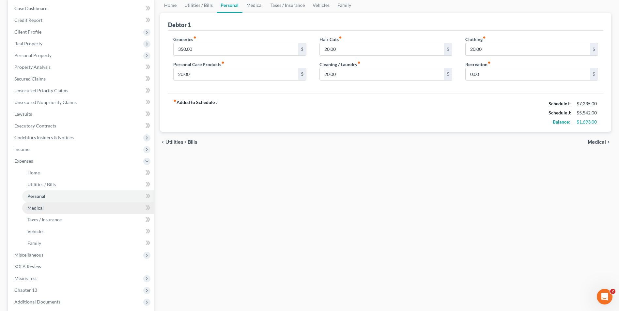
click at [57, 208] on link "Medical" at bounding box center [87, 208] width 131 height 12
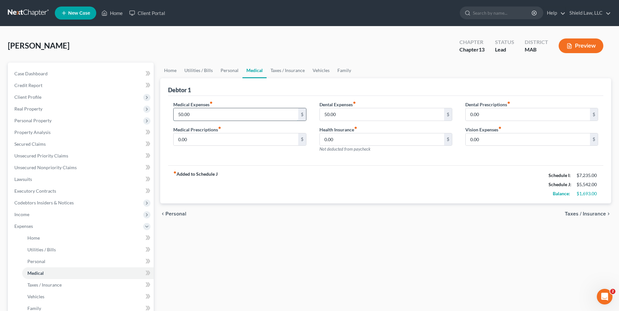
click at [215, 115] on input "50.00" at bounding box center [235, 114] width 124 height 12
click at [354, 113] on input "50.00" at bounding box center [382, 114] width 124 height 12
click at [233, 214] on div "chevron_left Personal Taxes / Insurance chevron_right" at bounding box center [385, 213] width 451 height 21
click at [28, 214] on span "Income" at bounding box center [21, 215] width 15 height 6
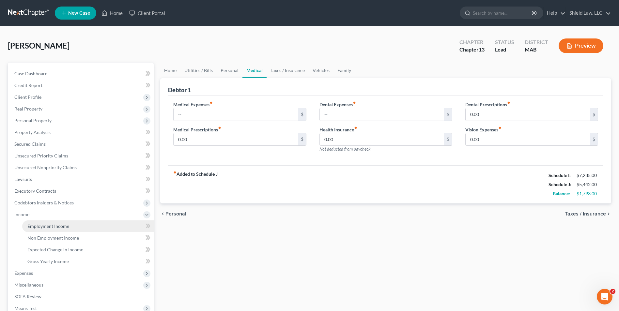
drag, startPoint x: 36, startPoint y: 227, endPoint x: 165, endPoint y: 183, distance: 136.6
click at [36, 227] on span "Employment Income" at bounding box center [48, 226] width 42 height 6
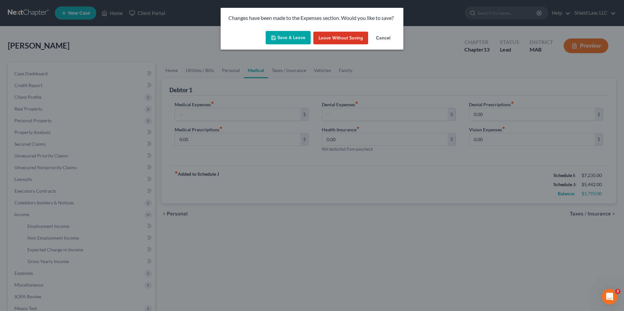
click at [281, 37] on button "Save & Leave" at bounding box center [287, 38] width 45 height 14
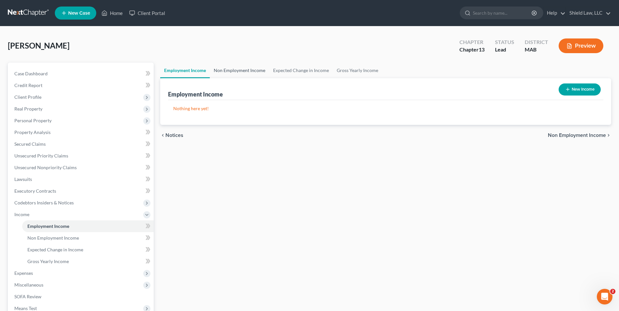
click at [234, 63] on link "Non Employment Income" at bounding box center [239, 71] width 59 height 16
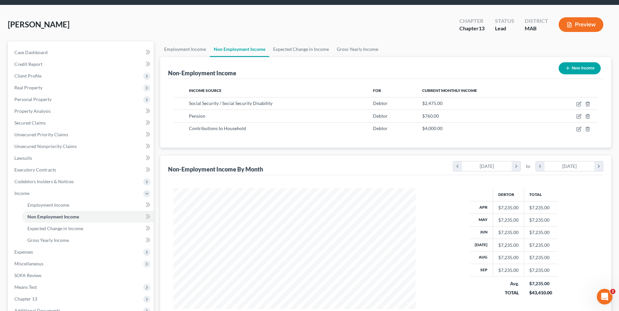
scroll to position [33, 0]
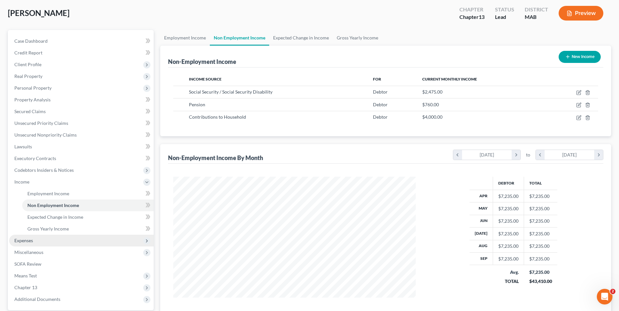
click at [37, 242] on span "Expenses" at bounding box center [81, 241] width 144 height 12
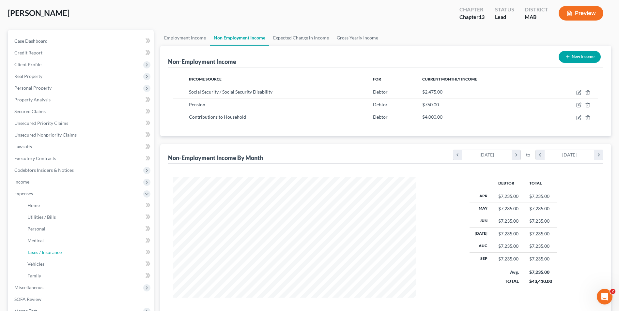
drag, startPoint x: 49, startPoint y: 251, endPoint x: 234, endPoint y: 142, distance: 215.2
click at [49, 251] on span "Taxes / Insurance" at bounding box center [44, 252] width 34 height 6
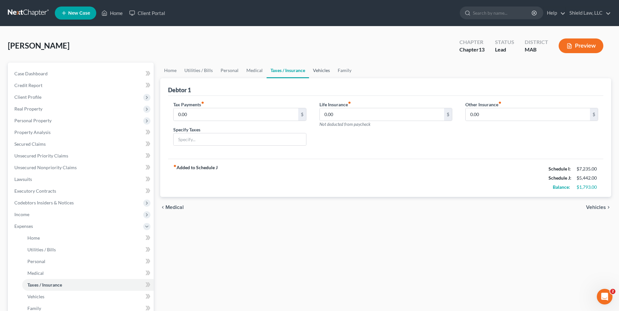
drag, startPoint x: 324, startPoint y: 72, endPoint x: 306, endPoint y: 64, distance: 19.8
click at [324, 72] on link "Vehicles" at bounding box center [321, 71] width 25 height 16
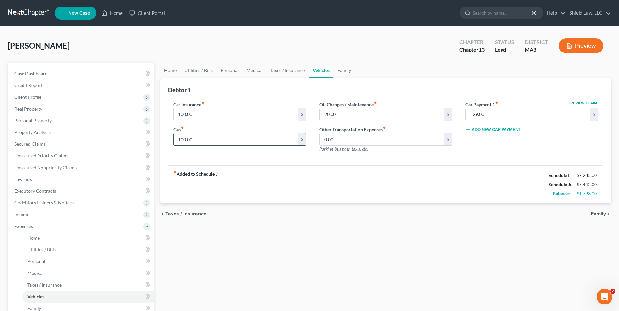
click at [218, 134] on input "100.00" at bounding box center [235, 139] width 124 height 12
click at [257, 72] on link "Medical" at bounding box center [254, 71] width 24 height 16
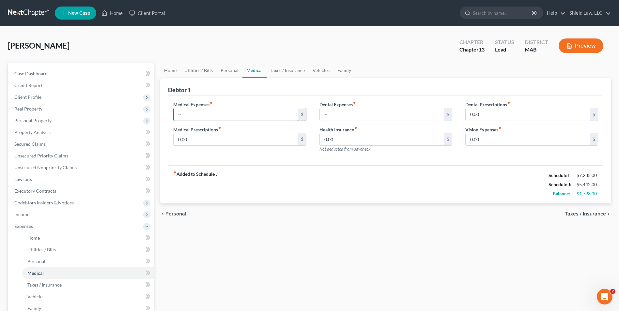
click at [226, 116] on input "text" at bounding box center [235, 114] width 124 height 12
drag, startPoint x: 197, startPoint y: 113, endPoint x: 324, endPoint y: 113, distance: 127.5
click at [177, 115] on input "50" at bounding box center [235, 114] width 124 height 12
type input "50"
click at [328, 113] on input "text" at bounding box center [382, 114] width 124 height 12
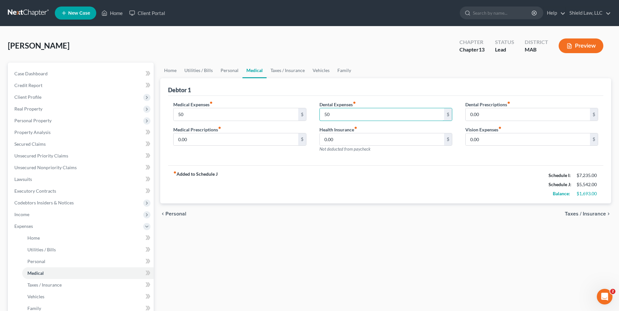
drag, startPoint x: 335, startPoint y: 115, endPoint x: 311, endPoint y: 114, distance: 23.8
click at [313, 114] on div "Dental Expenses fiber_manual_record 50 $ Health Insurance fiber_manual_record 0…" at bounding box center [386, 129] width 146 height 57
drag, startPoint x: 346, startPoint y: 114, endPoint x: 293, endPoint y: 114, distance: 52.5
click at [306, 114] on div "Medical Expenses fiber_manual_record 50 $ Medical Prescriptions fiber_manual_re…" at bounding box center [386, 129] width 438 height 57
type input "40"
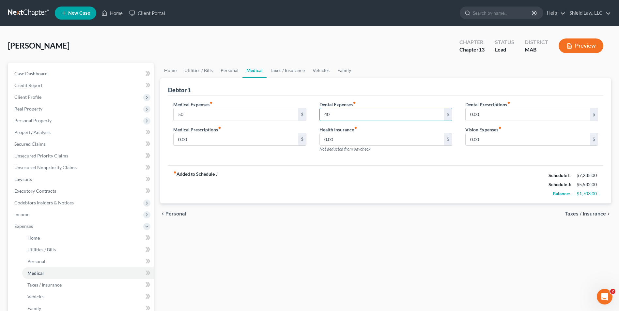
click at [318, 166] on div "fiber_manual_record Added to Schedule J Schedule I: $7,235.00 Schedule J: $5,53…" at bounding box center [385, 184] width 435 height 38
click at [225, 71] on link "Personal" at bounding box center [230, 71] width 26 height 16
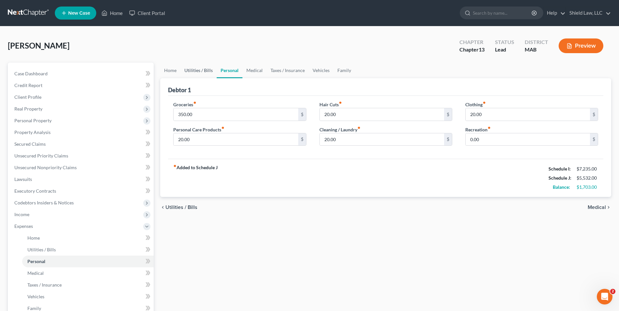
click at [210, 69] on link "Utilities / Bills" at bounding box center [198, 71] width 36 height 16
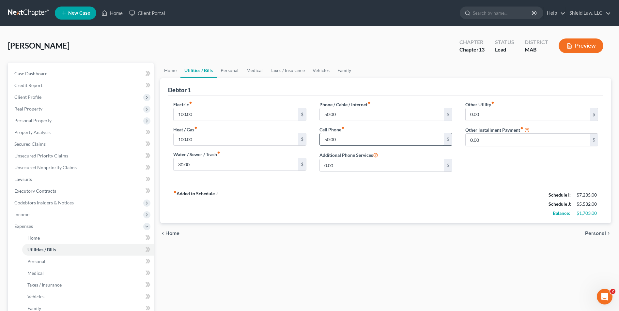
click at [349, 141] on input "50.00" at bounding box center [382, 139] width 124 height 12
drag, startPoint x: 349, startPoint y: 141, endPoint x: 315, endPoint y: 138, distance: 34.1
click at [315, 138] on div "Phone / Cable / Internet fiber_manual_record 50.00 $ Cell Phone fiber_manual_re…" at bounding box center [386, 139] width 146 height 76
type input "51"
click at [318, 186] on div "fiber_manual_record Added to Schedule J Schedule I: $7,235.00 Schedule J: $5,53…" at bounding box center [385, 204] width 435 height 38
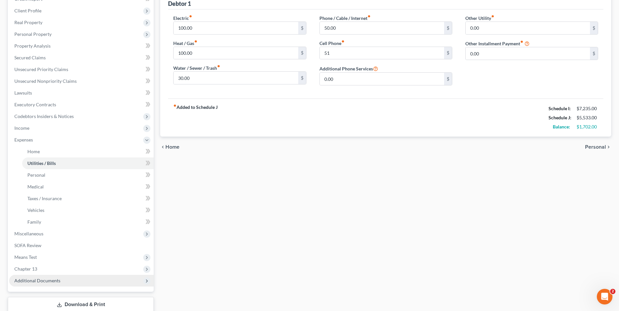
scroll to position [129, 0]
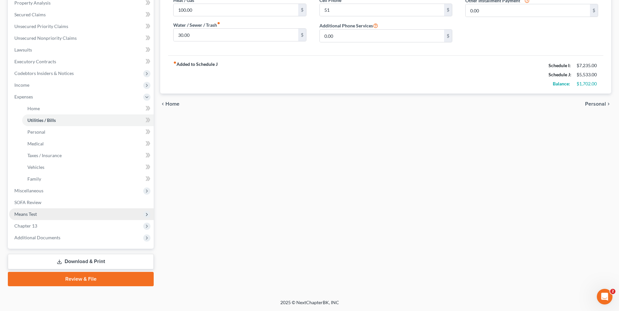
click at [40, 213] on span "Means Test" at bounding box center [81, 214] width 144 height 12
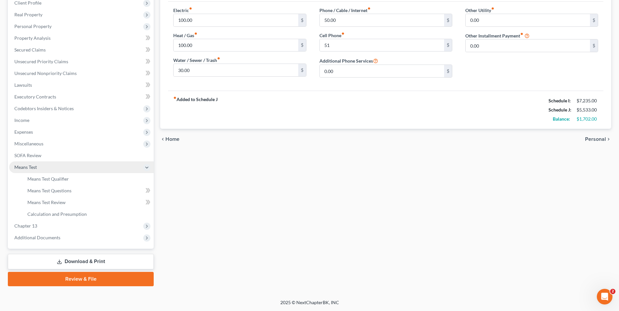
scroll to position [94, 0]
click at [50, 180] on span "Means Test Qualifier" at bounding box center [47, 179] width 41 height 6
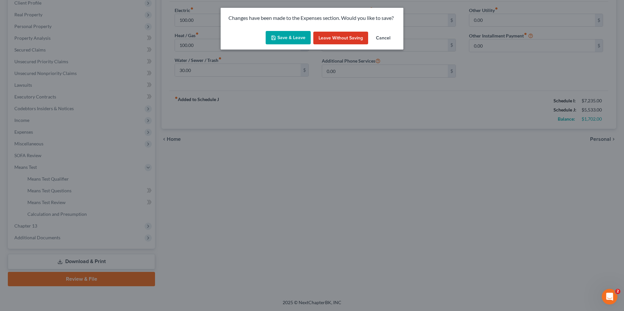
click at [280, 38] on button "Save & Leave" at bounding box center [287, 38] width 45 height 14
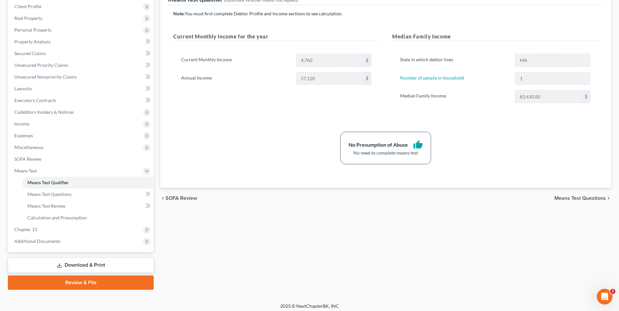
scroll to position [94, 0]
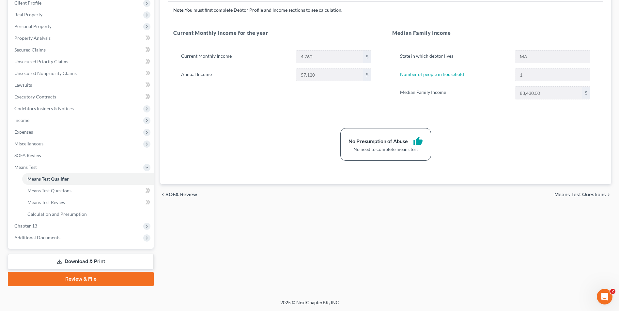
click at [101, 261] on link "Download & Print" at bounding box center [81, 261] width 146 height 15
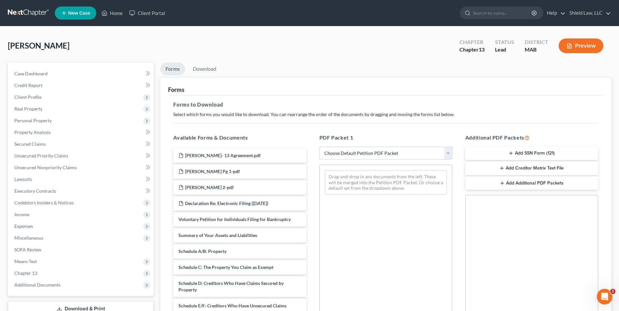
click at [397, 152] on select "Choose Default Petition PDF Packet Complete Bankruptcy Petition (all forms and …" at bounding box center [385, 153] width 133 height 13
select select "10"
click at [319, 147] on select "Choose Default Petition PDF Packet Complete Bankruptcy Petition (all forms and …" at bounding box center [385, 153] width 133 height 13
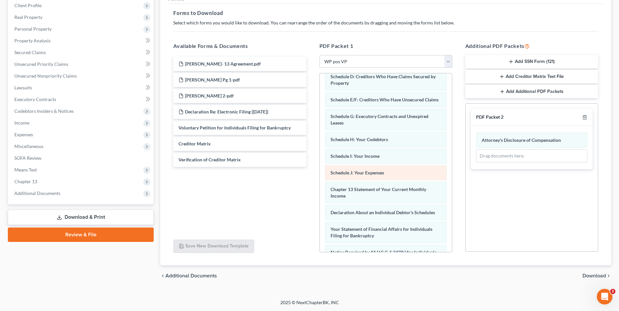
scroll to position [112, 0]
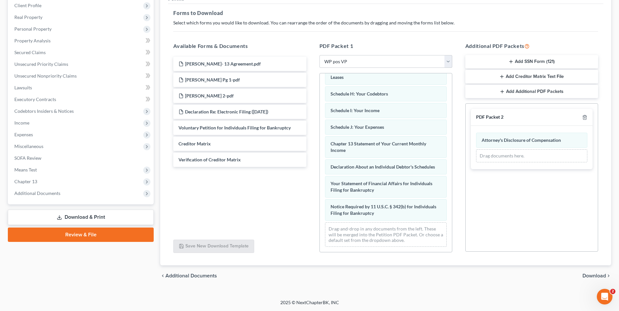
click at [275, 211] on div "[PERSON_NAME]- 13 Agreement.pdf [PERSON_NAME] Pg 1-pdf [PERSON_NAME] 2-pdf Decl…" at bounding box center [239, 144] width 143 height 179
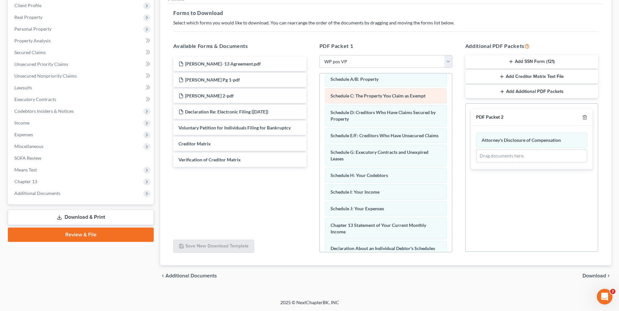
scroll to position [0, 0]
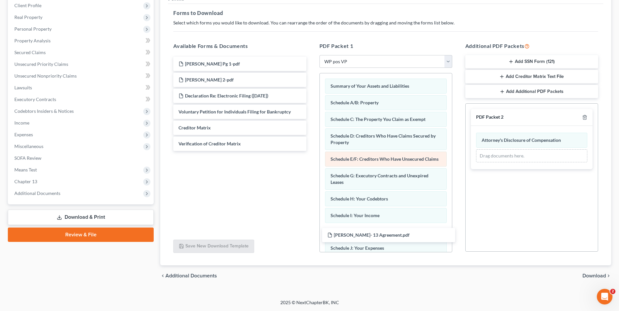
drag, startPoint x: 259, startPoint y: 62, endPoint x: 397, endPoint y: 172, distance: 176.3
click at [311, 151] on div "[PERSON_NAME]- 13 Agreement.pdf [PERSON_NAME]- 13 Agreement.pdf [PERSON_NAME] P…" at bounding box center [239, 104] width 143 height 94
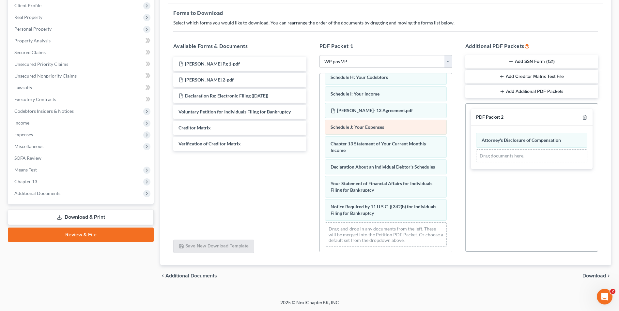
scroll to position [128, 0]
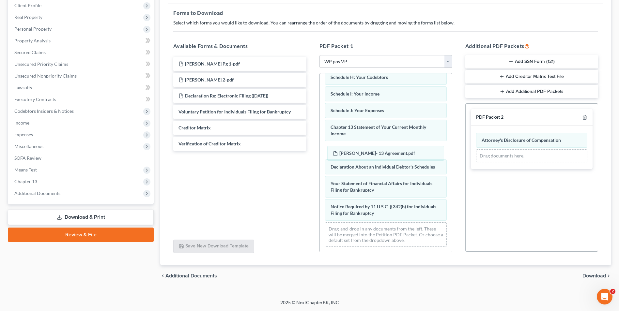
drag, startPoint x: 397, startPoint y: 112, endPoint x: 458, endPoint y: 171, distance: 84.2
click at [399, 155] on div "[PERSON_NAME]- 13 Agreement.pdf Summary of Your Assets and Liabilities Schedule…" at bounding box center [386, 102] width 132 height 300
click at [584, 119] on icon "button" at bounding box center [584, 117] width 5 height 5
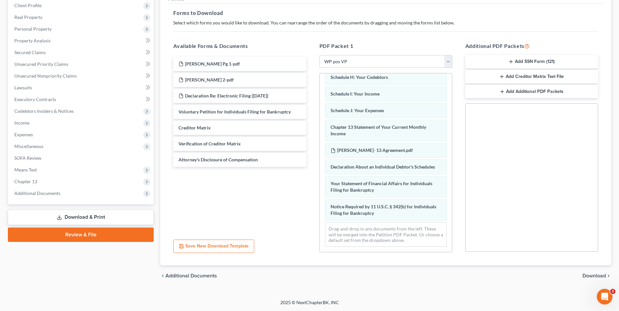
drag, startPoint x: 598, startPoint y: 272, endPoint x: 597, endPoint y: 277, distance: 4.6
click at [598, 272] on div "chevron_left Additional Documents Download chevron_right" at bounding box center [385, 275] width 451 height 21
click at [597, 277] on span "Download" at bounding box center [593, 275] width 23 height 5
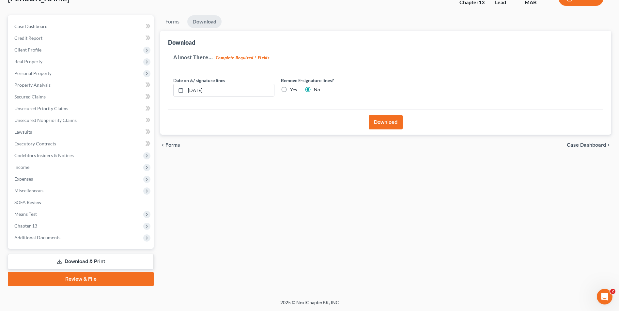
click at [381, 126] on button "Download" at bounding box center [386, 122] width 34 height 14
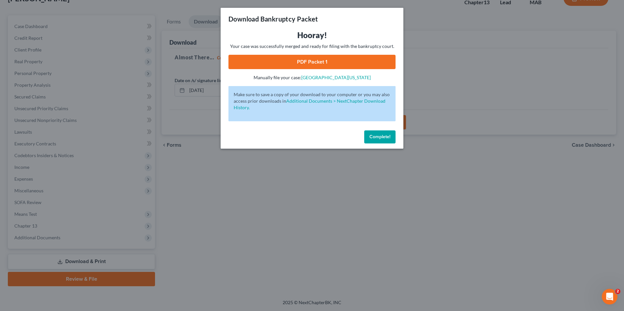
click at [352, 60] on link "PDF Packet 1" at bounding box center [311, 62] width 167 height 14
drag, startPoint x: 378, startPoint y: 138, endPoint x: 37, endPoint y: 105, distance: 342.7
click at [379, 138] on span "Complete!" at bounding box center [379, 137] width 21 height 6
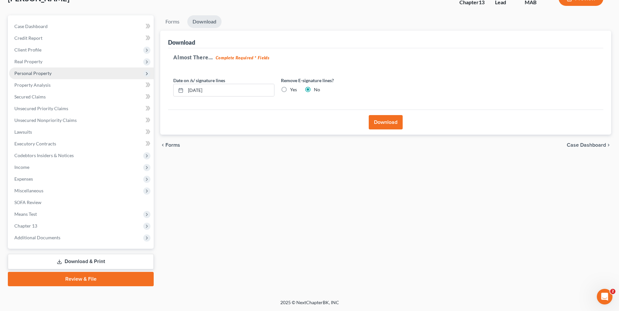
click at [43, 73] on span "Personal Property" at bounding box center [32, 73] width 37 height 6
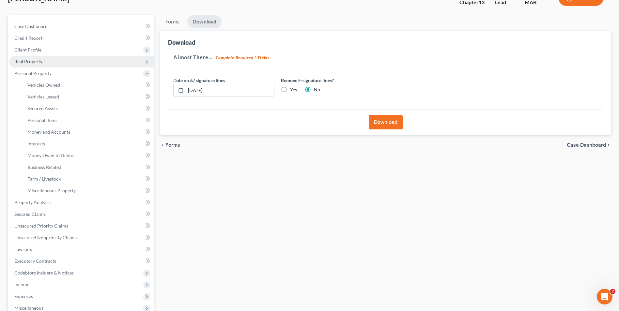
click at [41, 59] on span "Real Property" at bounding box center [28, 62] width 28 height 6
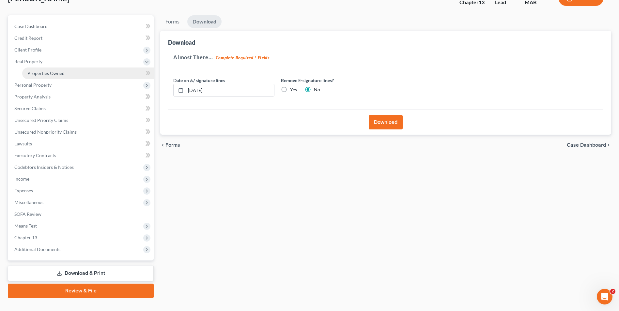
click at [53, 76] on link "Properties Owned" at bounding box center [87, 74] width 131 height 12
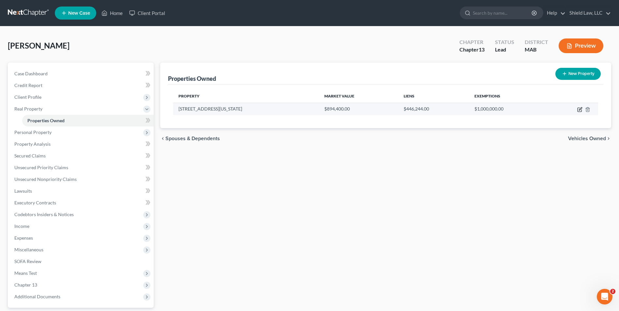
click at [578, 108] on icon "button" at bounding box center [579, 109] width 5 height 5
select select "22"
select select "0"
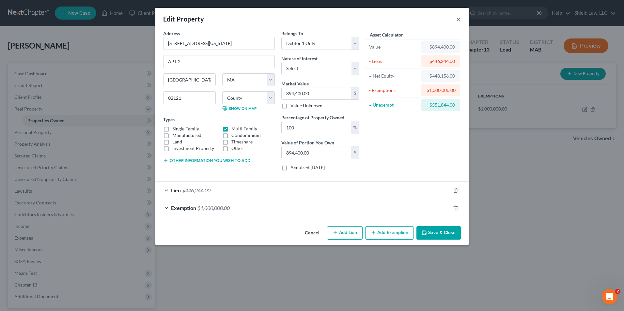
click at [456, 18] on button "×" at bounding box center [458, 19] width 5 height 8
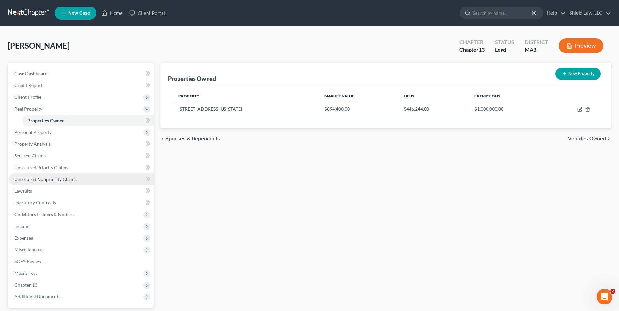
click at [66, 181] on span "Unsecured Nonpriority Claims" at bounding box center [45, 179] width 62 height 6
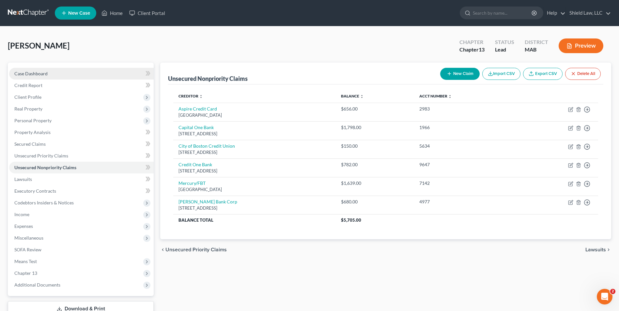
click at [46, 74] on span "Case Dashboard" at bounding box center [30, 74] width 33 height 6
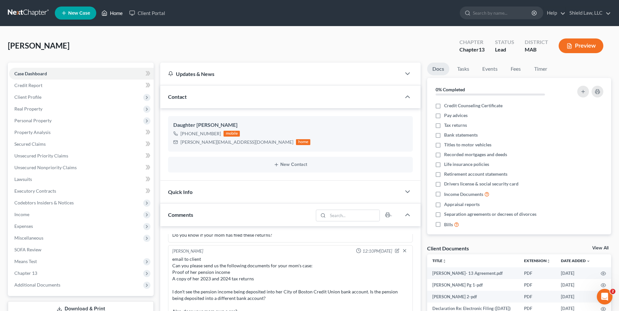
click at [119, 11] on link "Home" at bounding box center [112, 13] width 28 height 12
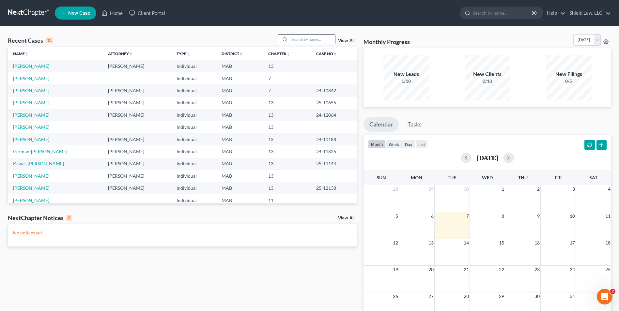
click at [306, 37] on input "search" at bounding box center [312, 39] width 46 height 9
type input "[PERSON_NAME]"
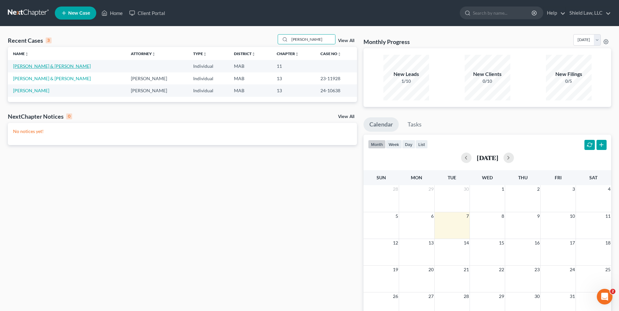
click at [33, 65] on link "[PERSON_NAME] & [PERSON_NAME]" at bounding box center [52, 66] width 78 height 6
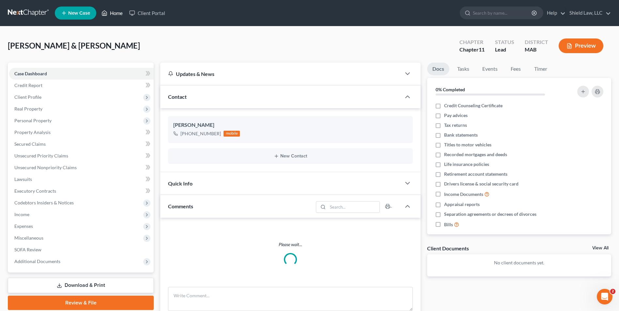
click at [112, 14] on link "Home" at bounding box center [112, 13] width 28 height 12
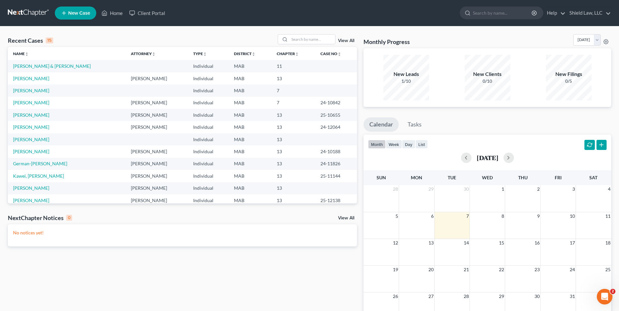
click at [220, 262] on div "Recent Cases 15 View All Name unfold_more expand_more expand_less Attorney unfo…" at bounding box center [182, 195] width 355 height 323
